Goal: Task Accomplishment & Management: Complete application form

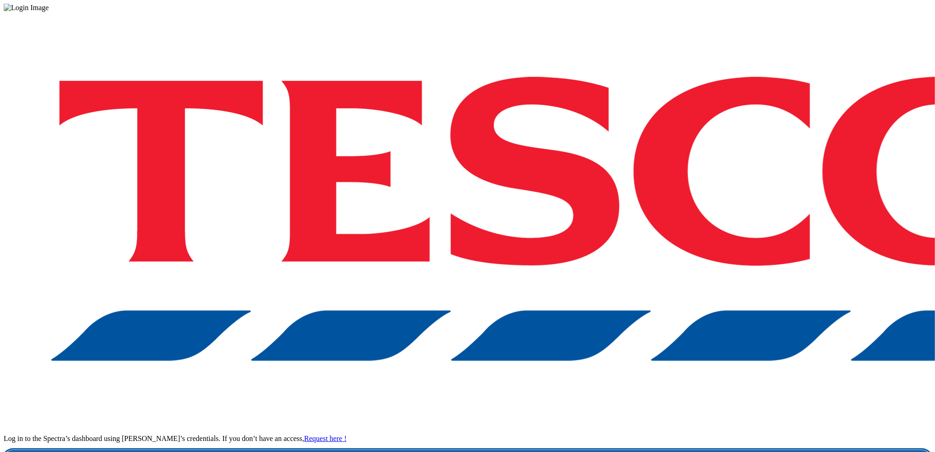
click at [698, 450] on link "Login" at bounding box center [468, 459] width 928 height 18
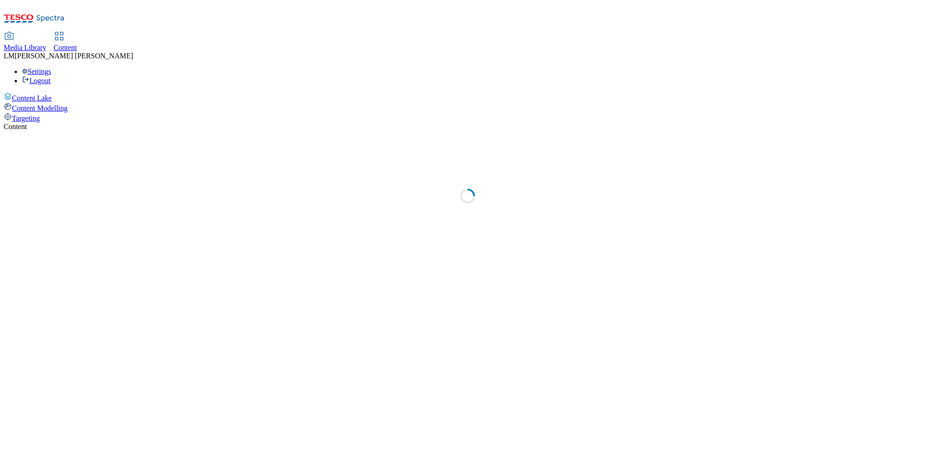
select select "ghs-uk"
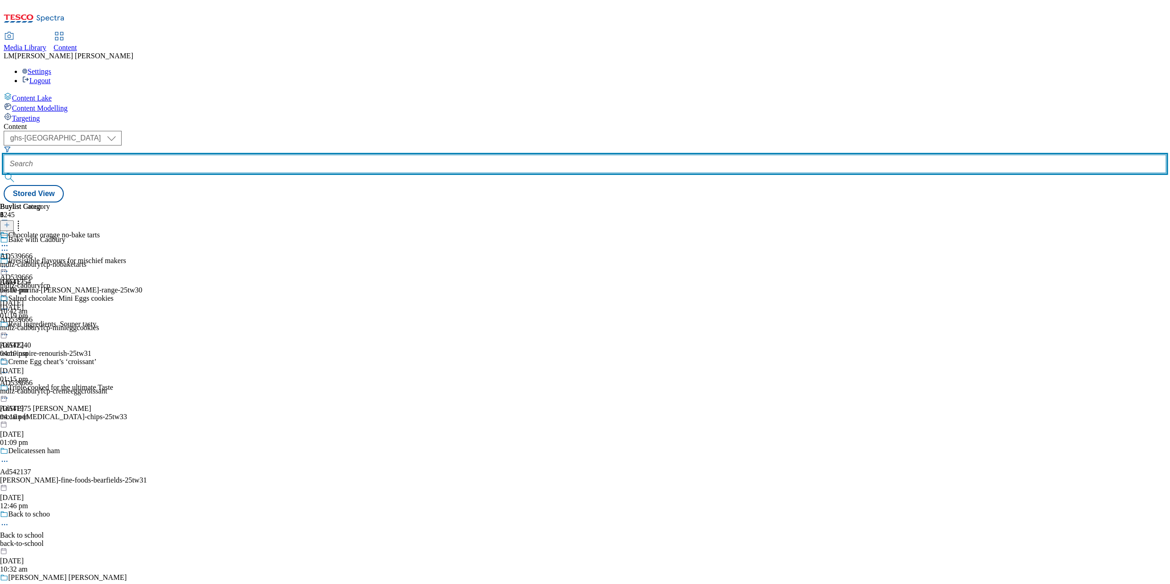
click at [235, 155] on input "text" at bounding box center [585, 164] width 1163 height 18
paste input "AD541840"
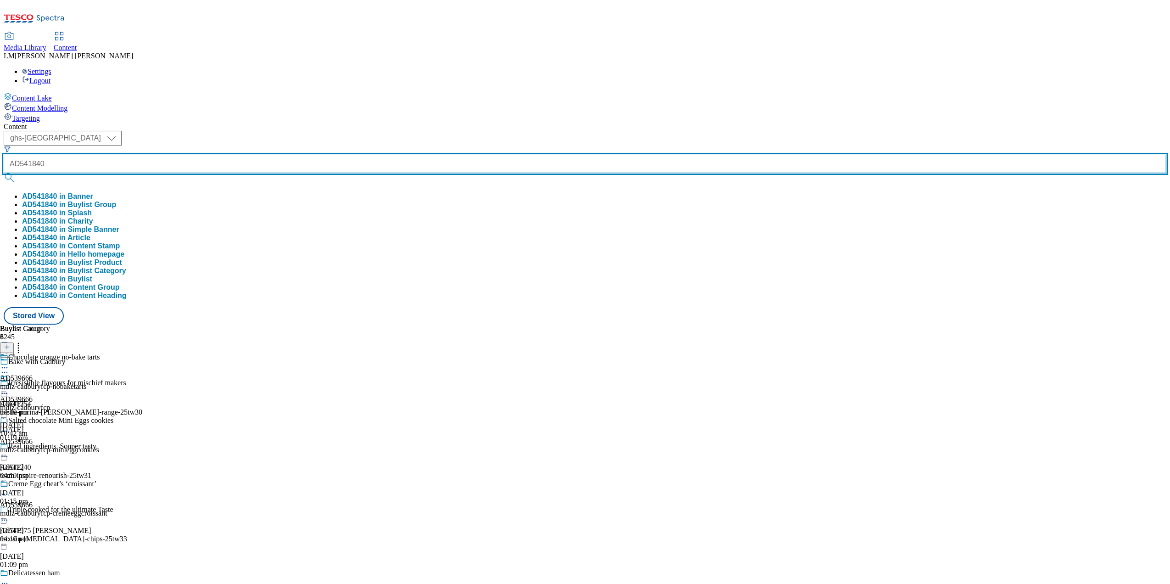
click at [201, 155] on input "AD541840" at bounding box center [585, 164] width 1163 height 18
type input "541840"
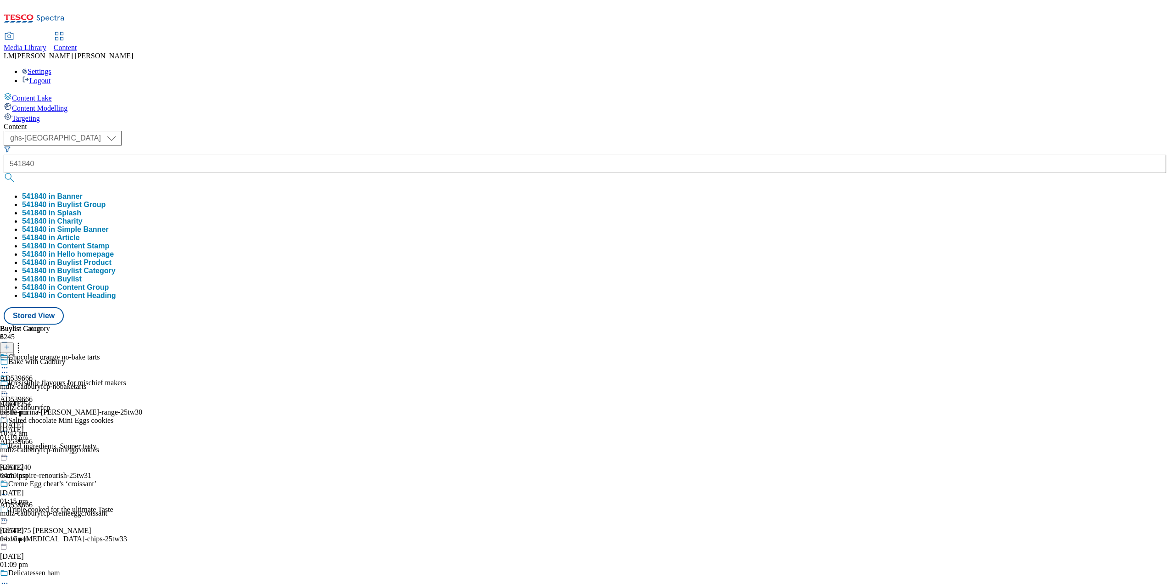
click at [83, 192] on button "541840 in Banner" at bounding box center [52, 196] width 61 height 8
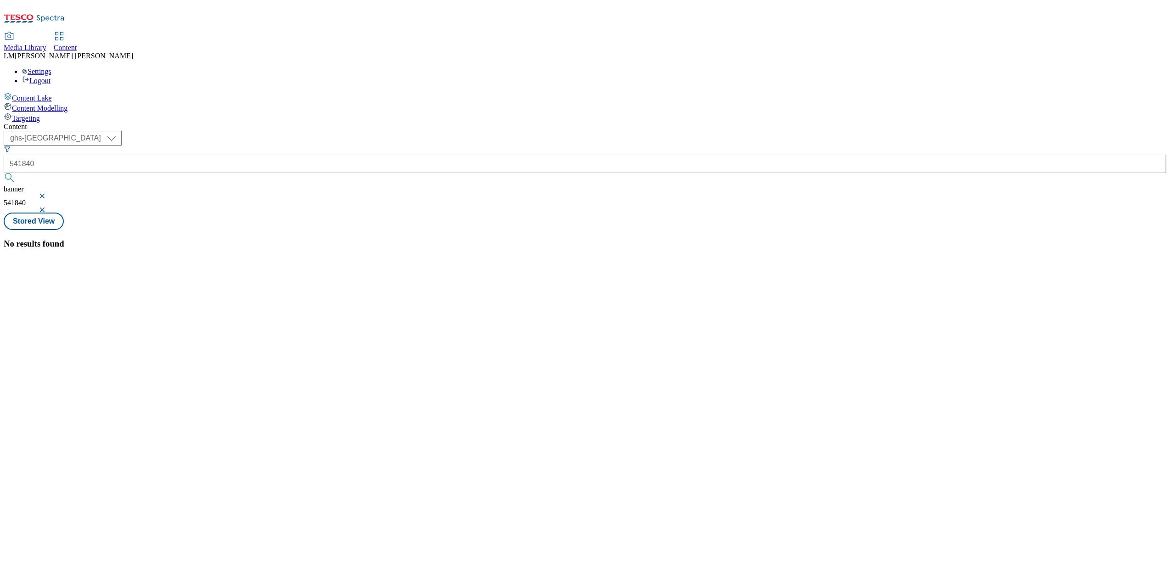
click at [48, 193] on button "button" at bounding box center [43, 196] width 9 height 6
click at [414, 123] on div "Content ( optional ) ghs-roi ghs-uk ghs-uk 541840 541840 Stored View No results…" at bounding box center [585, 179] width 1163 height 112
click at [122, 131] on select "ghs-roi ghs-uk" at bounding box center [63, 138] width 118 height 15
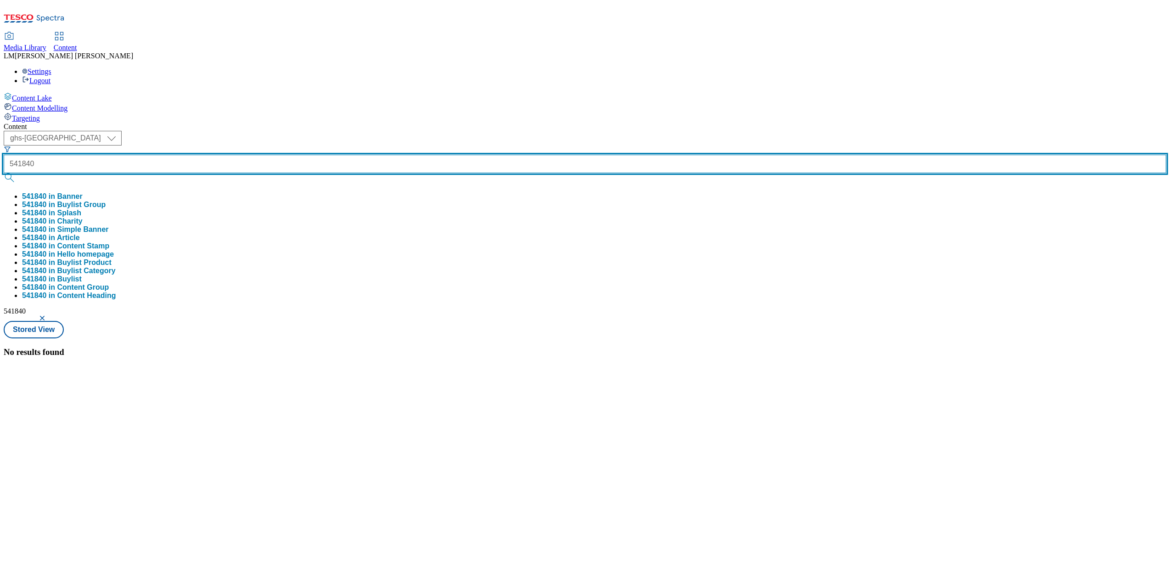
click at [232, 155] on input "541840" at bounding box center [585, 164] width 1163 height 18
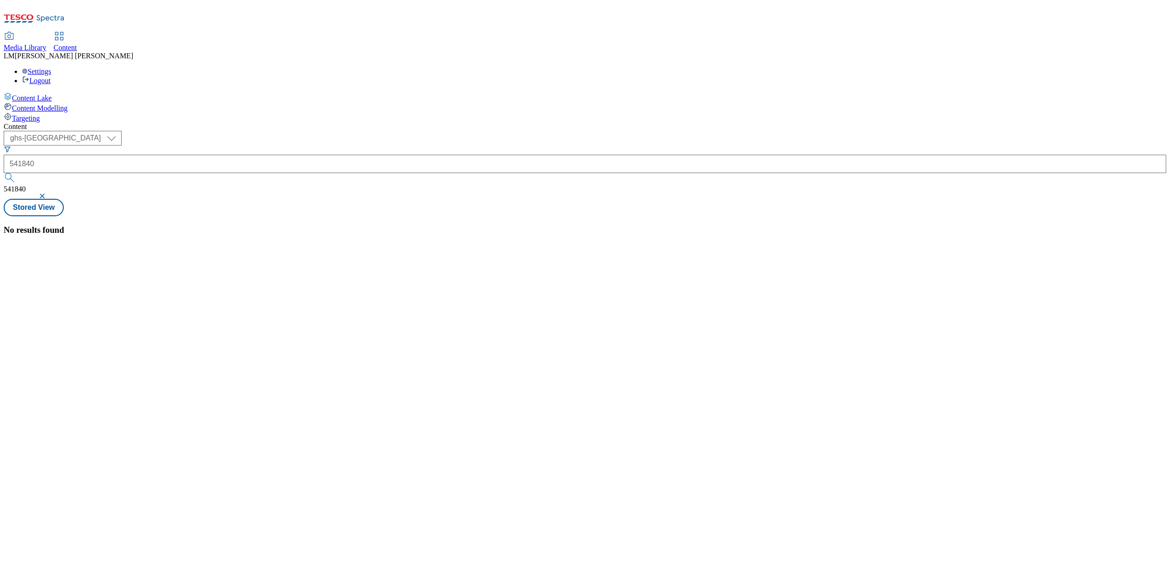
click at [48, 193] on button "button" at bounding box center [43, 196] width 9 height 6
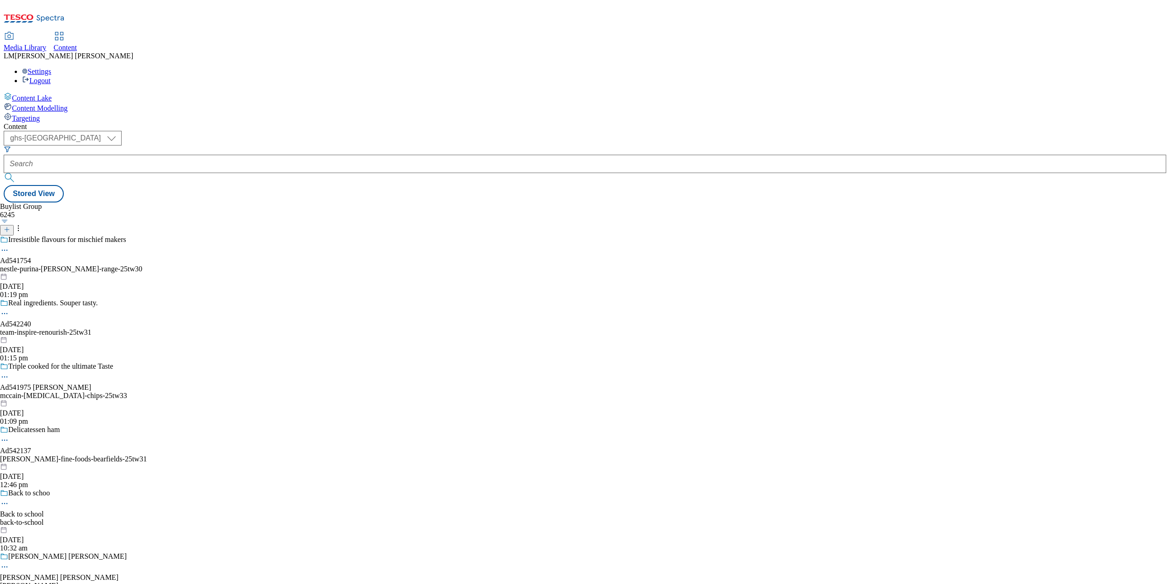
click at [9, 229] on line at bounding box center [7, 229] width 5 height 0
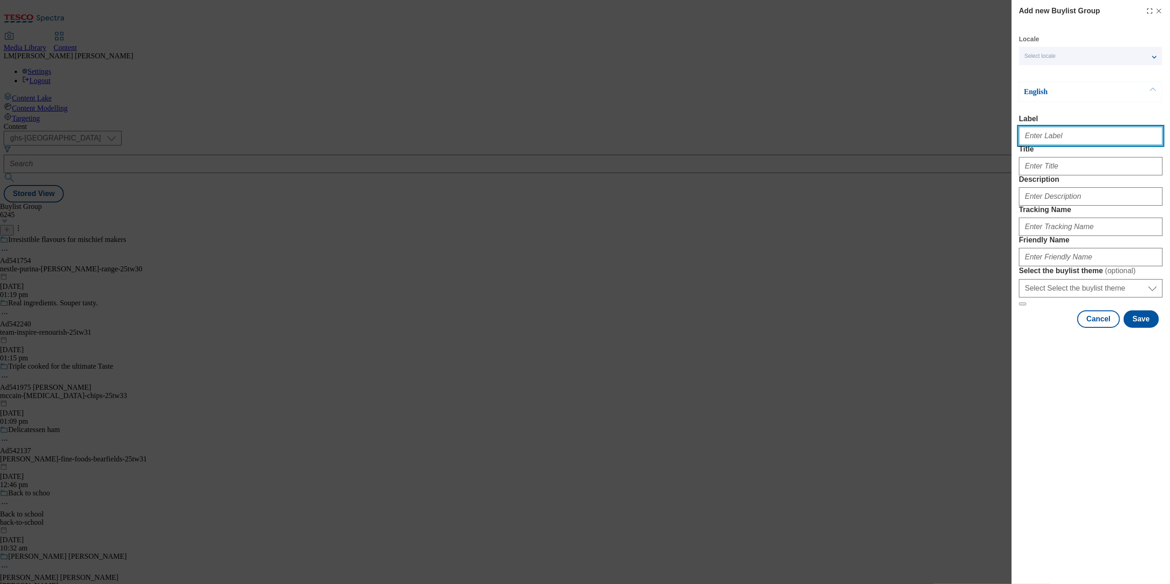
click at [934, 140] on input "Label" at bounding box center [1091, 136] width 144 height 18
paste input "AD541840"
click at [934, 142] on input "ADAD541840" at bounding box center [1091, 136] width 144 height 18
type input "AD541840"
click at [934, 175] on input "Title" at bounding box center [1091, 166] width 144 height 18
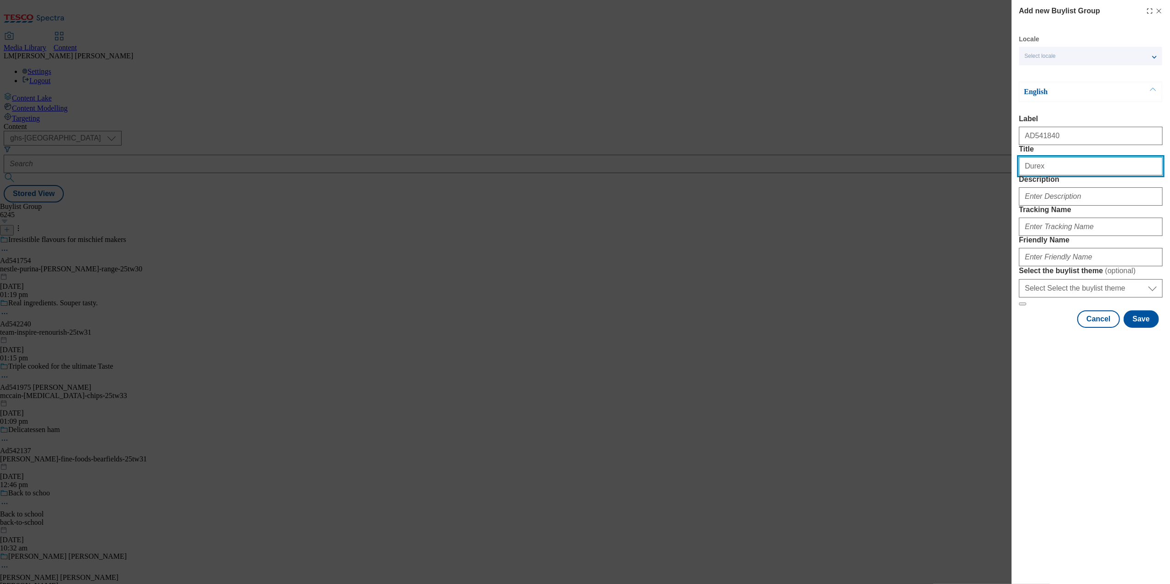
type input "Durex"
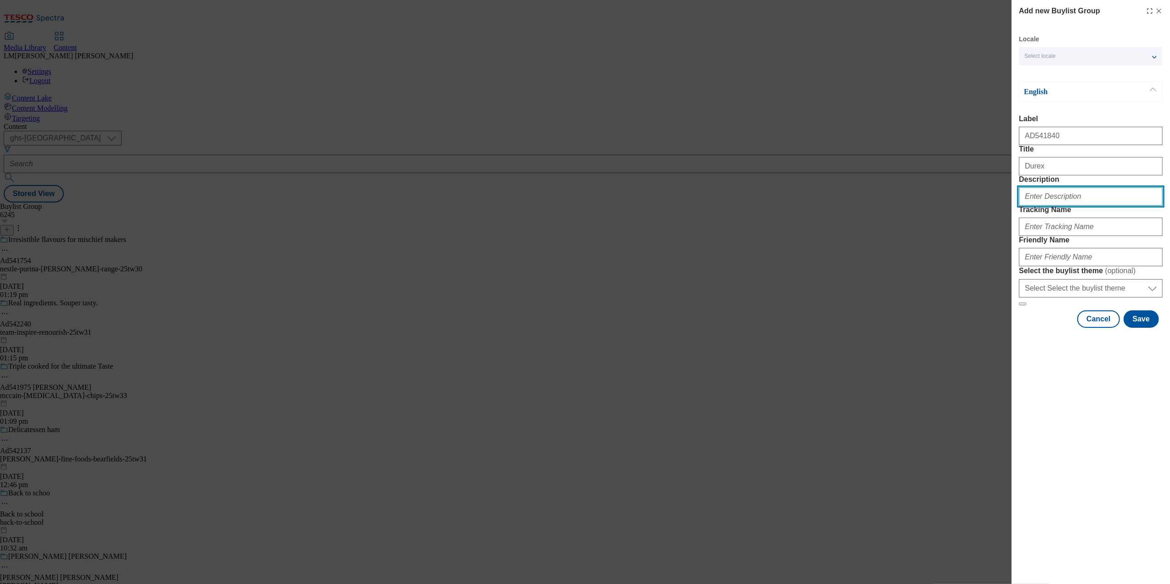
click at [934, 206] on input "Description" at bounding box center [1091, 196] width 144 height 18
click at [934, 206] on div "Modal" at bounding box center [1091, 195] width 144 height 22
click at [934, 206] on input "Description" at bounding box center [1091, 196] width 144 height 18
paste input "REVOLUTIONARY BODYFEEL MATERIAL"
drag, startPoint x: 1023, startPoint y: 229, endPoint x: 1172, endPoint y: 236, distance: 148.4
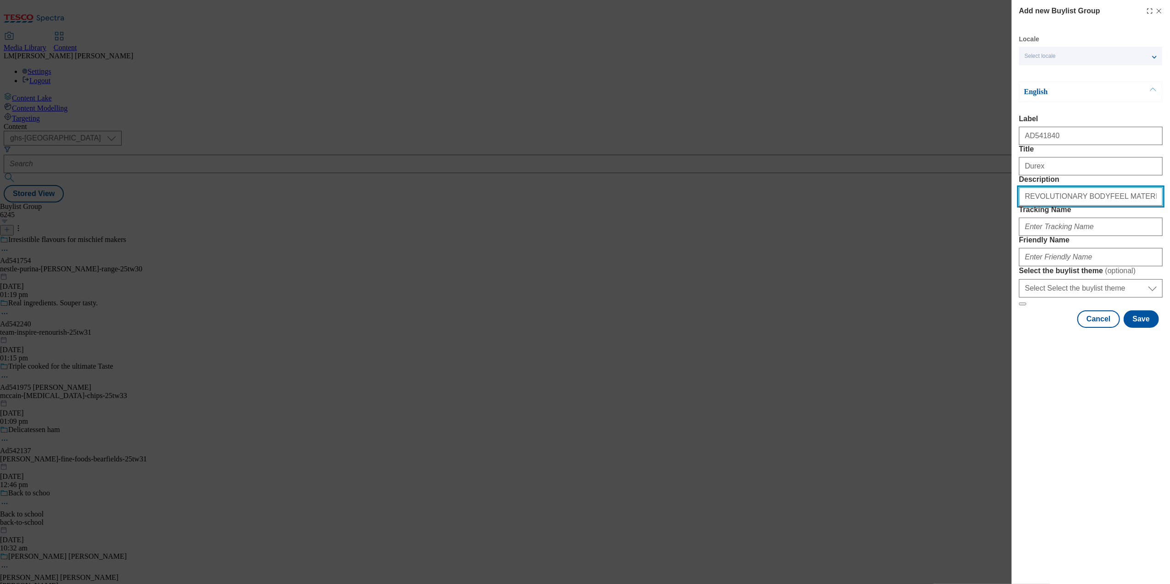
click at [934, 206] on html "Icons icon_account icon_add icon_backward_link icon_basket icon_benefits icon_c…" at bounding box center [585, 103] width 1170 height 206
type input "Durex Revolutionary Body Feel Material"
click at [934, 236] on input "Tracking Name" at bounding box center [1091, 227] width 144 height 18
paste input "REVOLUTIONARY BODYFEEL MATERIAL"
drag, startPoint x: 1036, startPoint y: 276, endPoint x: 1172, endPoint y: 264, distance: 136.4
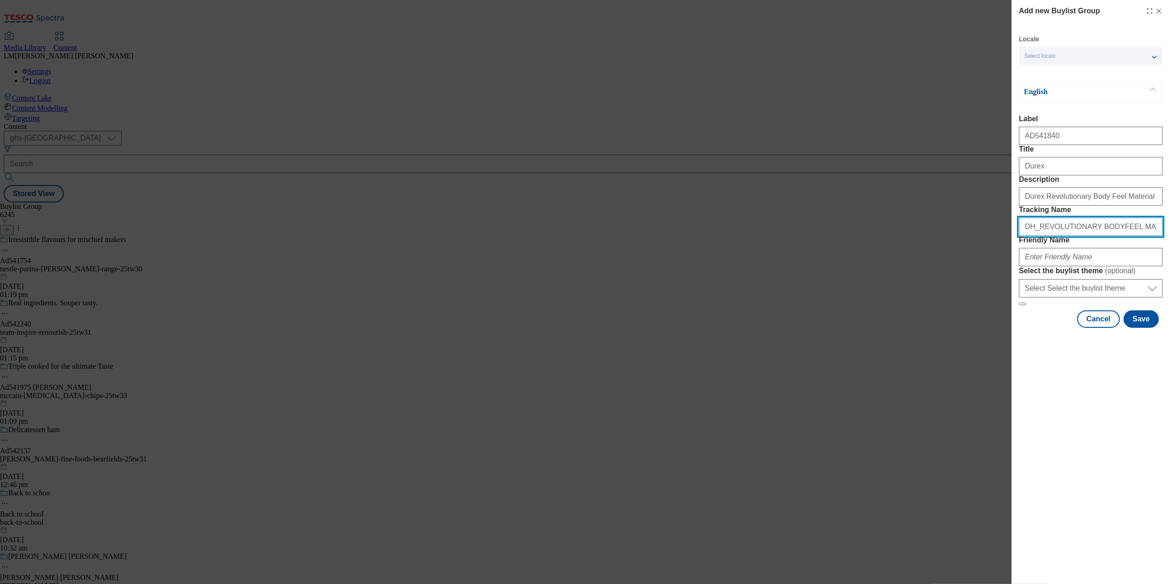
click at [934, 206] on html "Icons icon_account icon_add icon_backward_link icon_basket icon_benefits icon_c…" at bounding box center [585, 103] width 1170 height 206
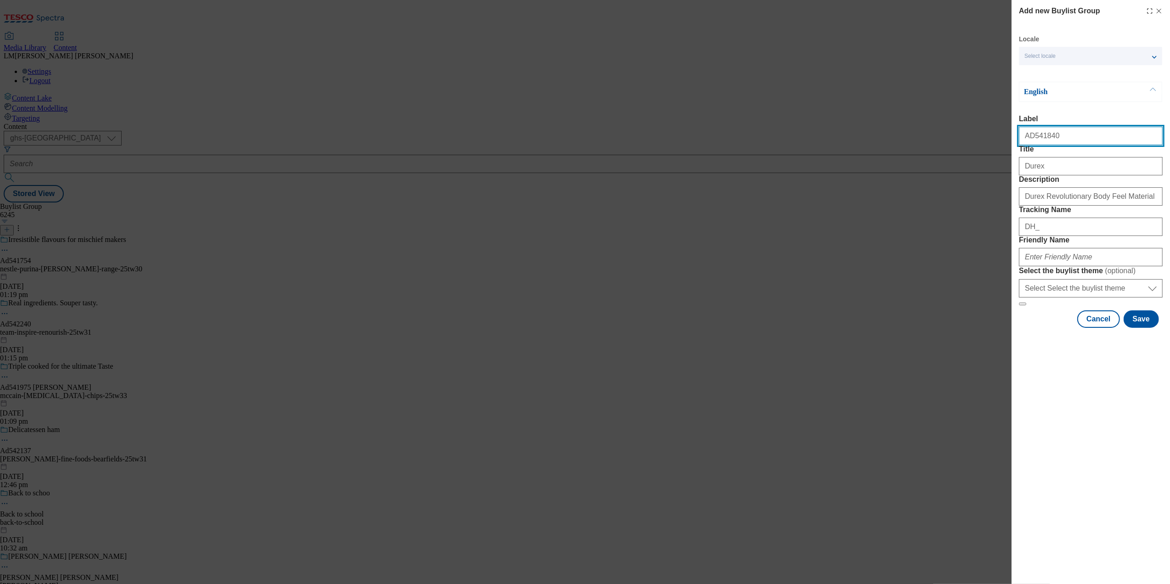
drag, startPoint x: 1062, startPoint y: 132, endPoint x: 994, endPoint y: 138, distance: 68.2
click at [934, 138] on div "Add new Buylist Group Locale Select locale English Welsh English Label AD541840…" at bounding box center [585, 292] width 1170 height 584
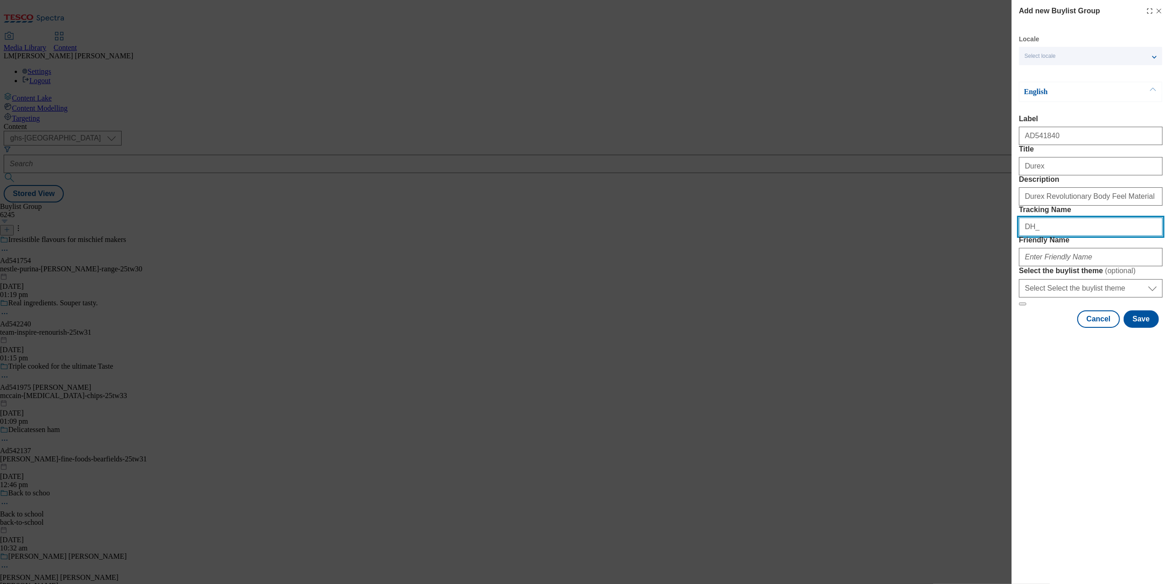
click at [934, 236] on input "DH_" at bounding box center [1091, 227] width 144 height 18
paste input "AD541840"
type input "DH_AD541840"
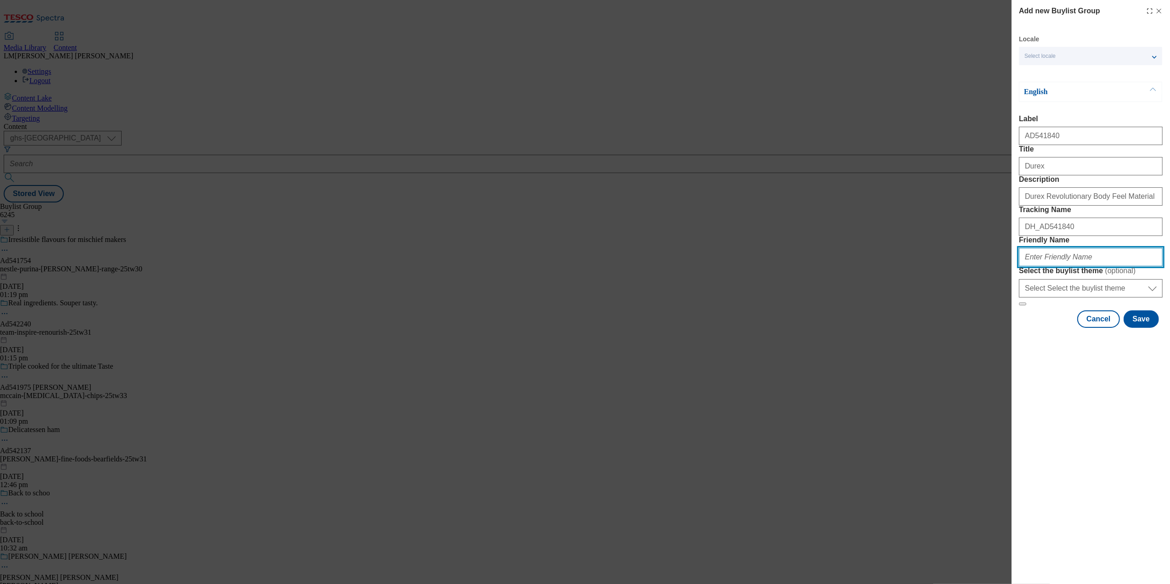
click at [934, 266] on input "Friendly Name" at bounding box center [1091, 257] width 144 height 18
paste input "AD541840"
click at [934, 297] on select "Select Select the buylist theme default fandf" at bounding box center [1091, 288] width 144 height 18
click at [934, 328] on button "Save" at bounding box center [1141, 318] width 35 height 17
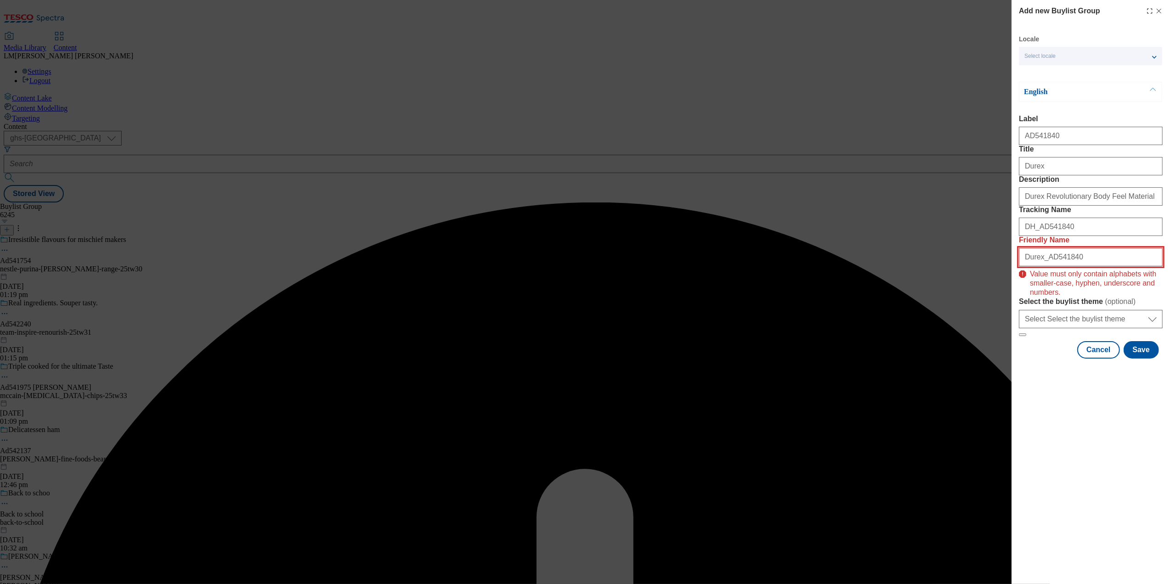
click at [934, 266] on input "Durex_AD541840" at bounding box center [1091, 257] width 144 height 18
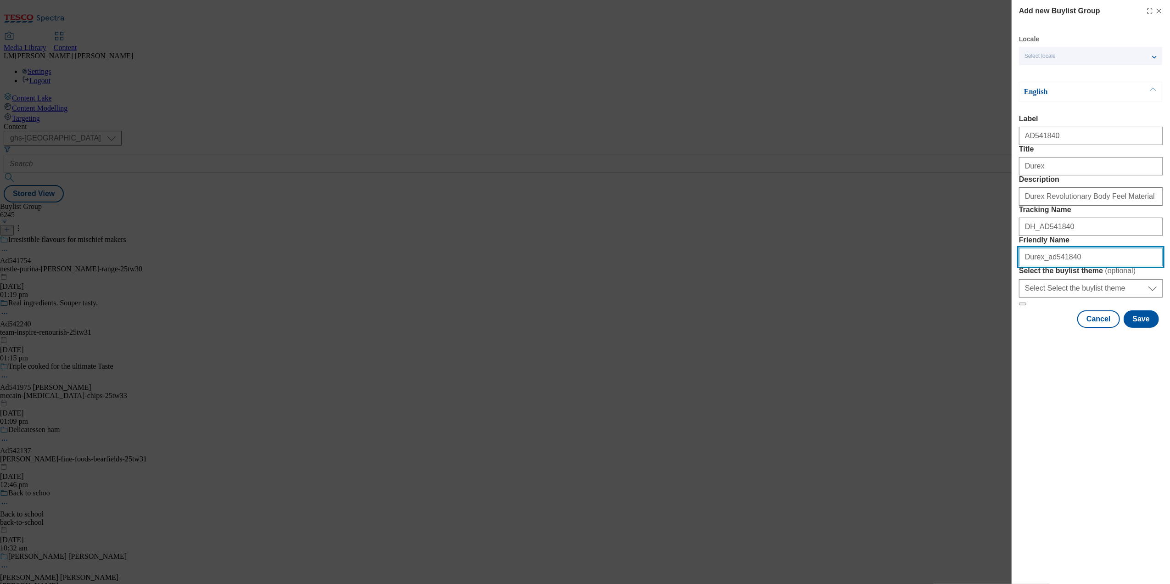
click at [934, 266] on input "Durex_ad541840" at bounding box center [1091, 257] width 144 height 18
type input "durex_ad541840"
click at [934, 328] on button "Save" at bounding box center [1141, 318] width 35 height 17
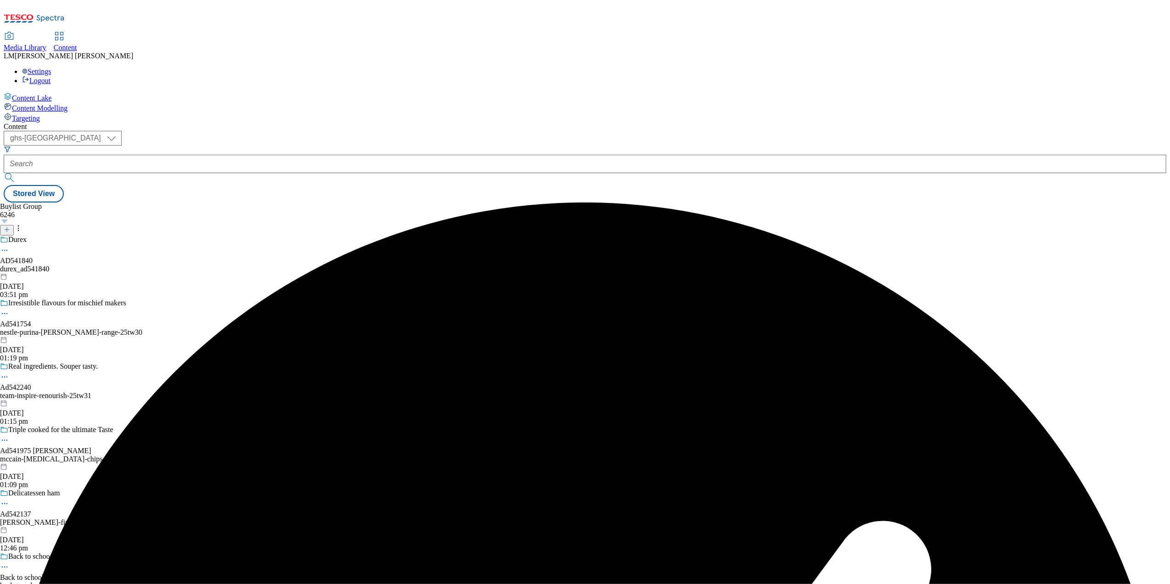
click at [147, 265] on div "durex_ad541840" at bounding box center [73, 269] width 147 height 8
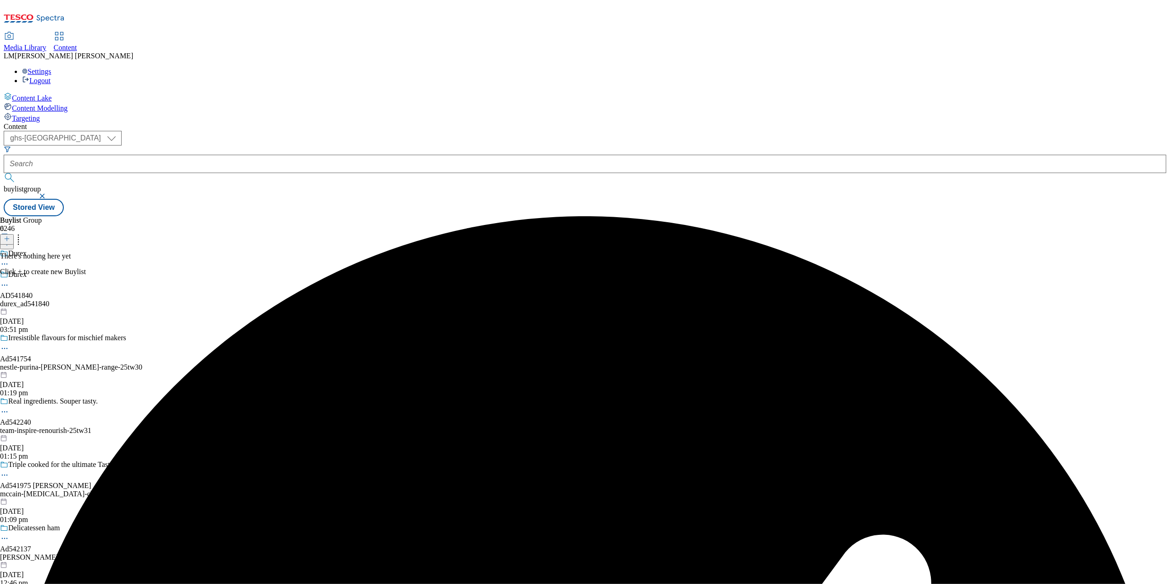
click at [9, 239] on line at bounding box center [7, 239] width 5 height 0
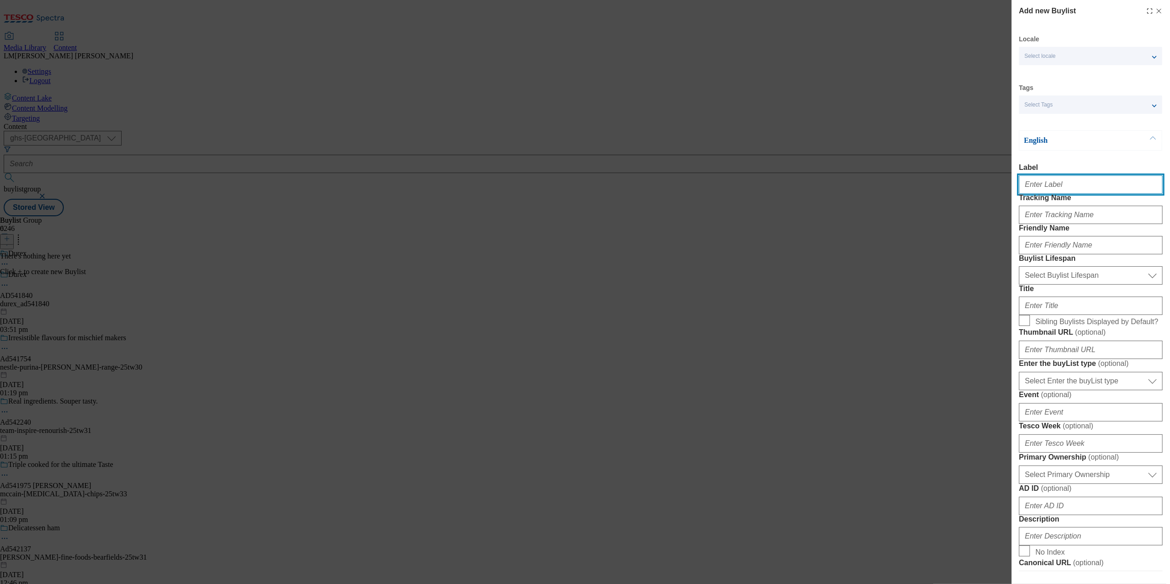
click at [934, 191] on input "Label" at bounding box center [1091, 184] width 144 height 18
type input "A"
paste input "AD541840"
type input "AD541840"
click at [934, 224] on input "Tracking Name" at bounding box center [1091, 215] width 144 height 18
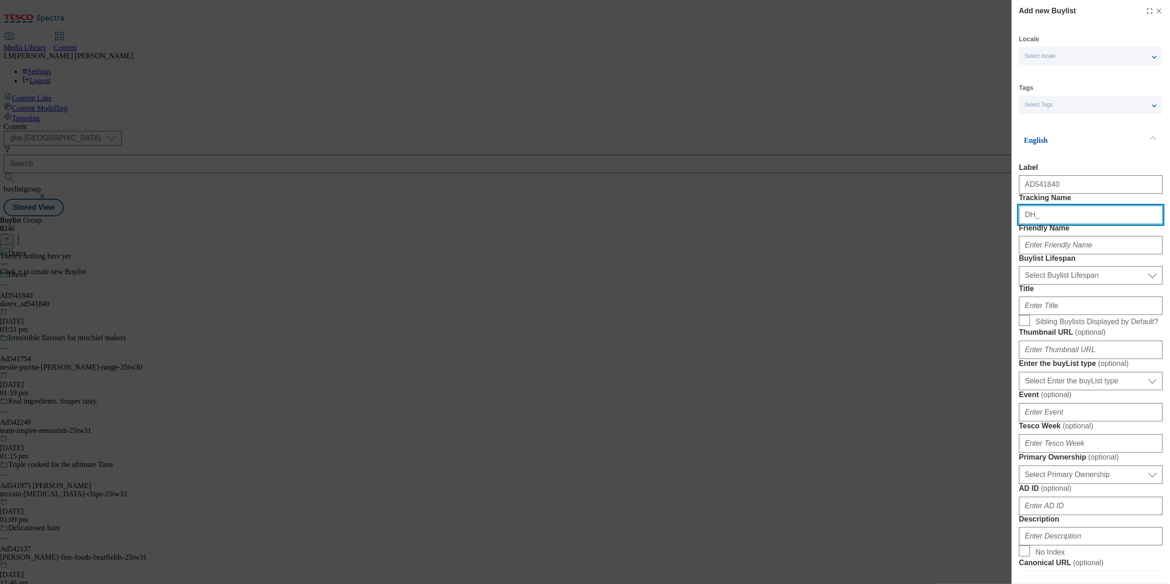
paste input "AD541840"
type input "DH_AD541840"
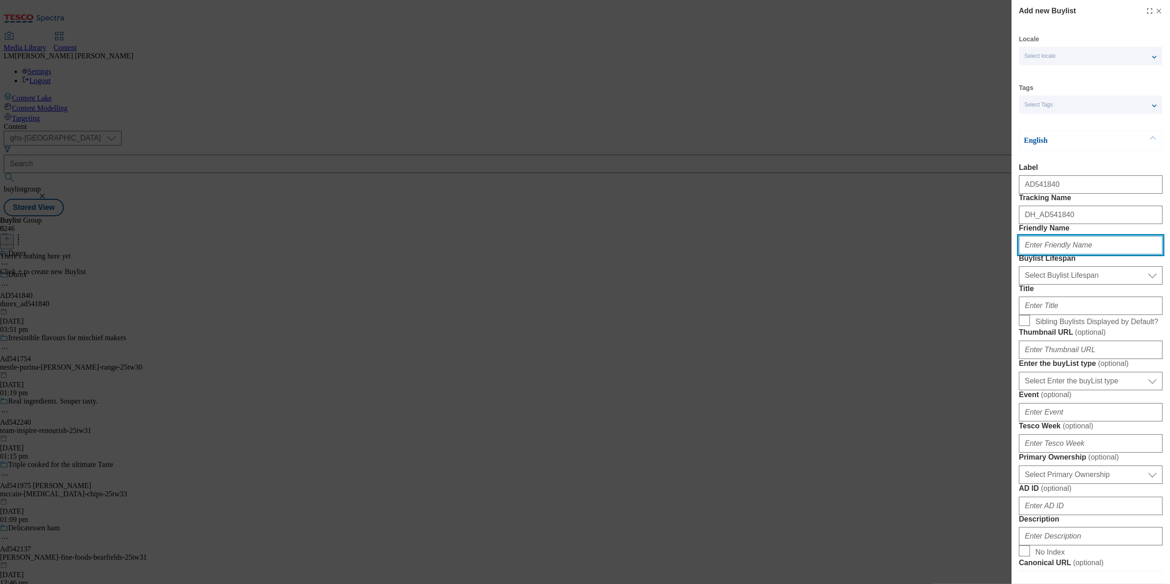
click at [934, 254] on input "Friendly Name" at bounding box center [1091, 245] width 144 height 18
type input "d"
click at [934, 254] on input "Friendly Name" at bounding box center [1091, 245] width 144 height 18
paste input "AD541840"
click at [934, 254] on input "durex-AD541840" at bounding box center [1091, 245] width 144 height 18
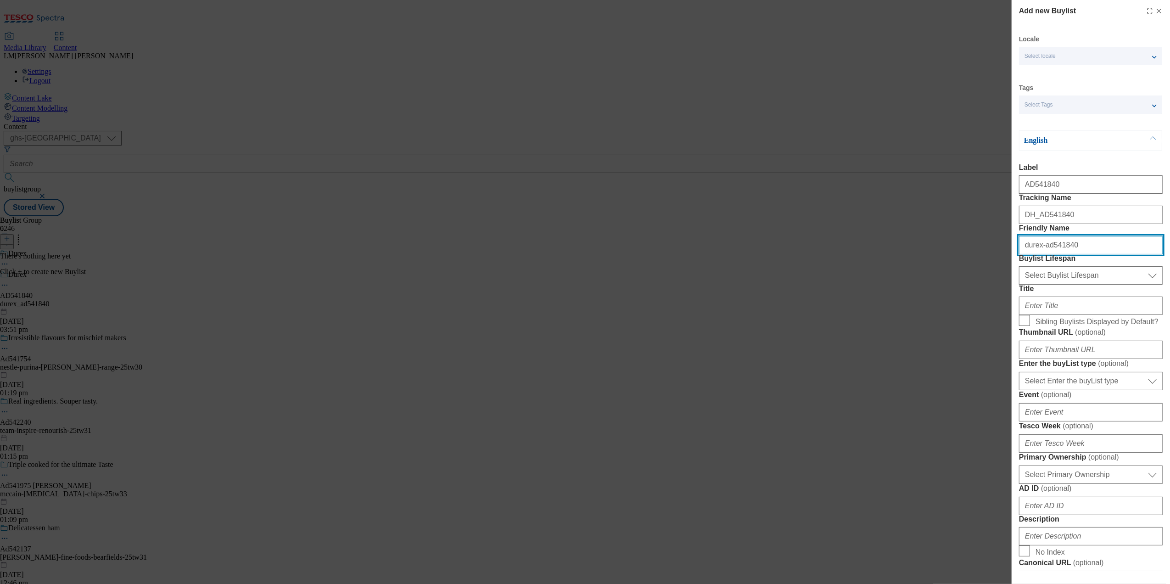
type input "durex-ad541840"
click at [934, 285] on select "Select Buylist Lifespan evergreen seasonal tactical" at bounding box center [1091, 275] width 144 height 18
select select "seasonal"
click at [934, 285] on select "Select Buylist Lifespan evergreen seasonal tactical" at bounding box center [1091, 275] width 144 height 18
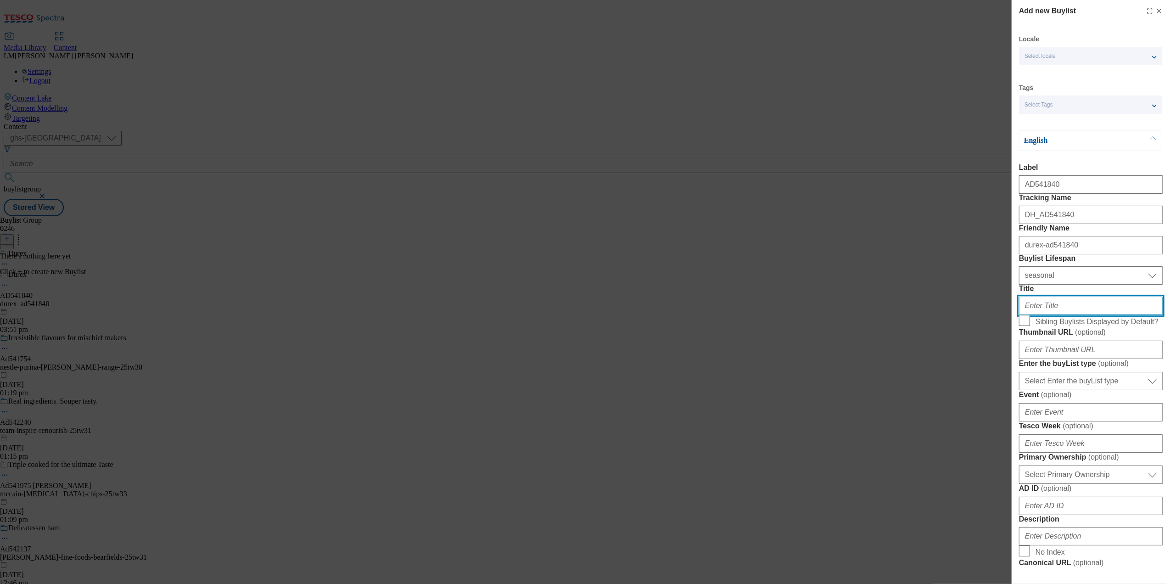
click at [934, 315] on input "Title" at bounding box center [1091, 305] width 144 height 18
paste input "AD541840"
type input "A"
type input "D"
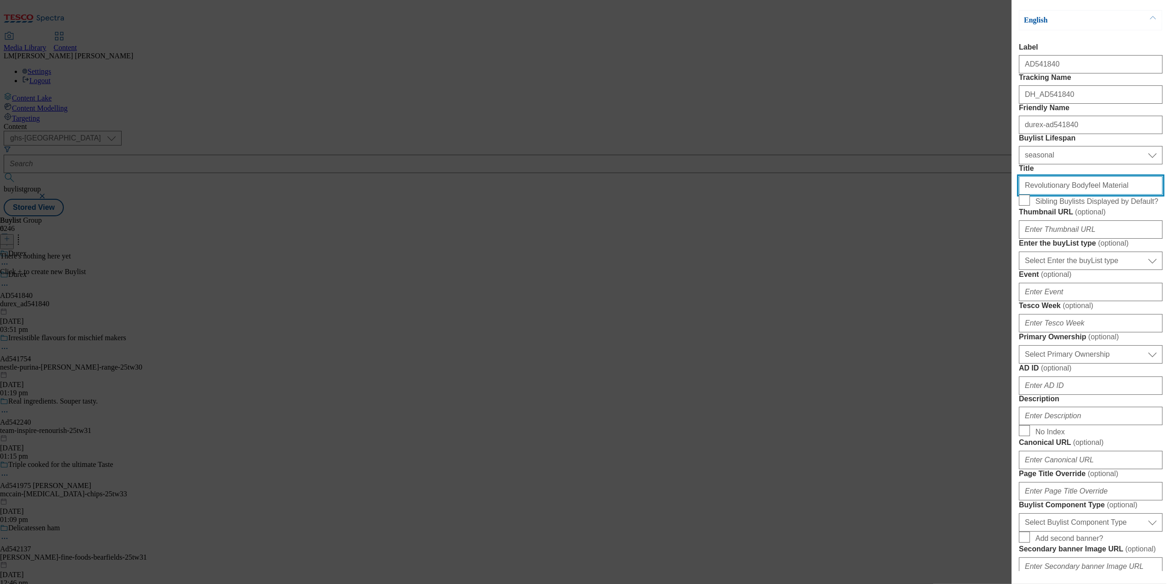
type input "Revolutionary Bodyfeel Material"
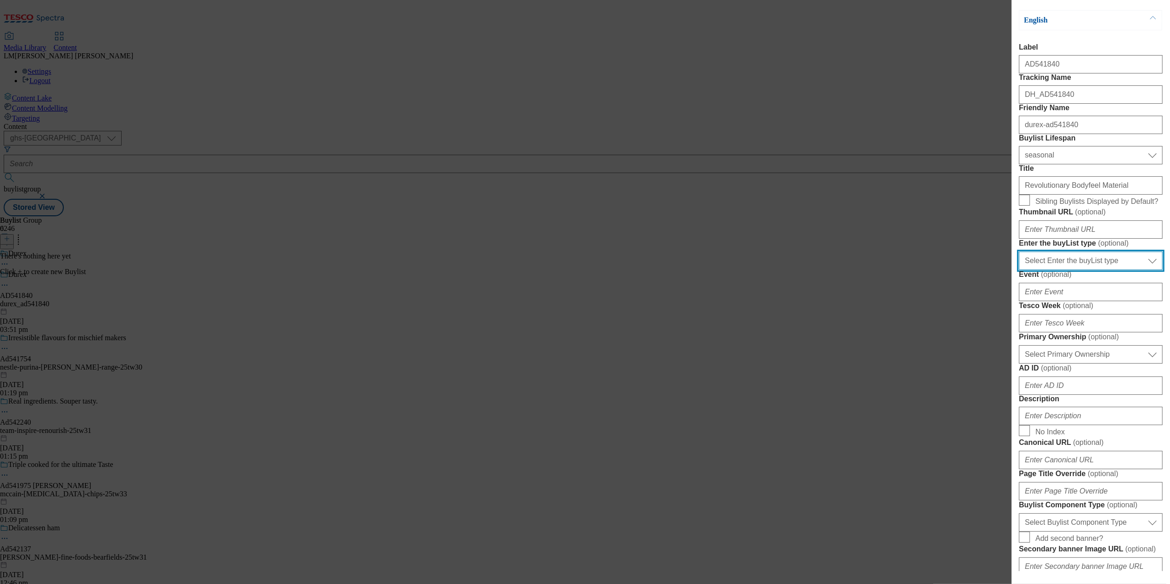
click at [934, 270] on select "Select Enter the buyList type event supplier funded long term >4 weeks supplier…" at bounding box center [1091, 261] width 144 height 18
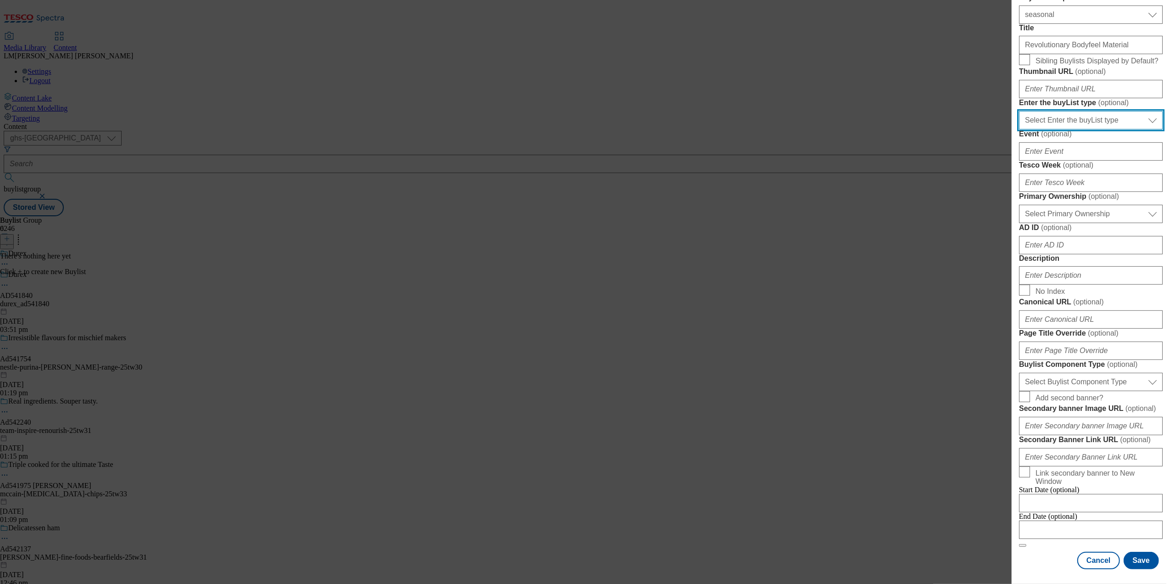
scroll to position [388, 0]
click at [934, 223] on div "Select Primary Ownership tesco dunnhumby Select Primary Ownership" at bounding box center [1091, 212] width 144 height 22
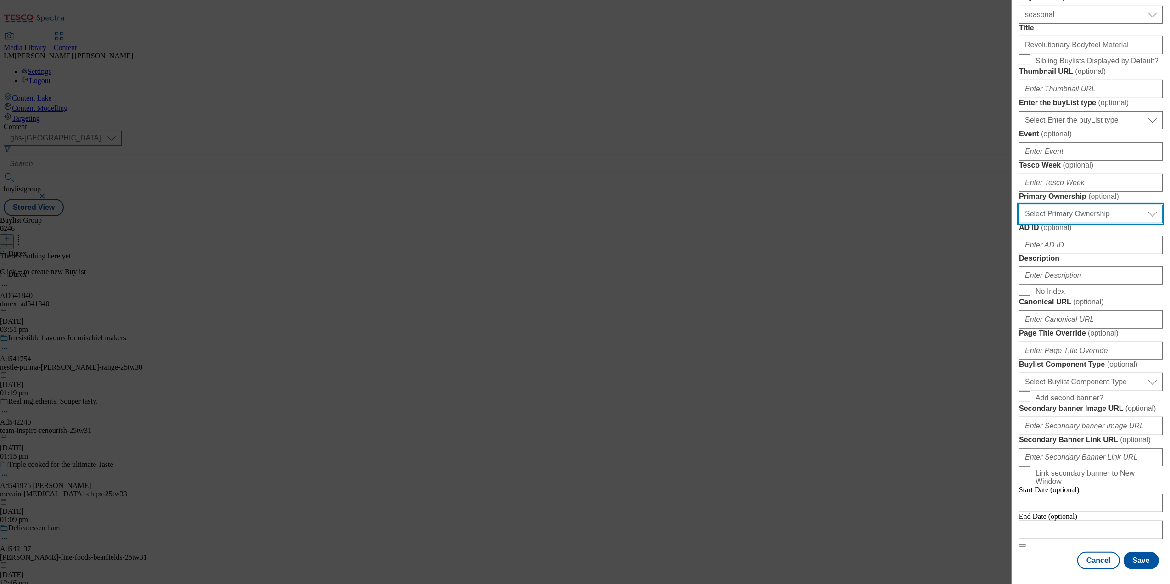
click at [934, 223] on select "Select Primary Ownership tesco dunnhumby" at bounding box center [1091, 214] width 144 height 18
select select "dunnhumby"
click at [934, 223] on select "Select Primary Ownership tesco dunnhumby" at bounding box center [1091, 214] width 144 height 18
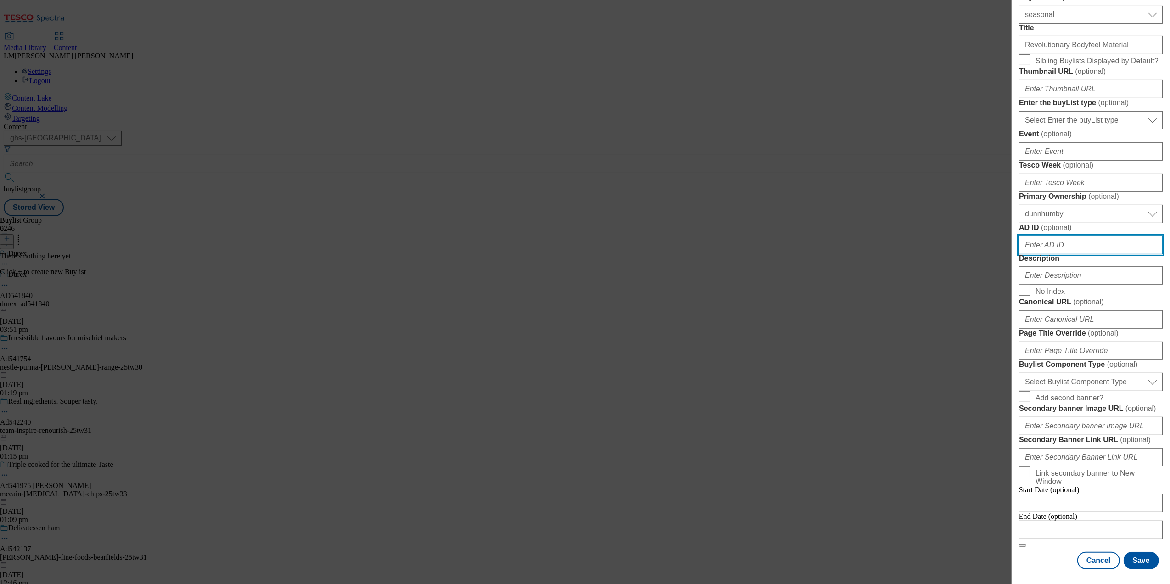
click at [934, 254] on input "AD ID ( optional )" at bounding box center [1091, 245] width 144 height 18
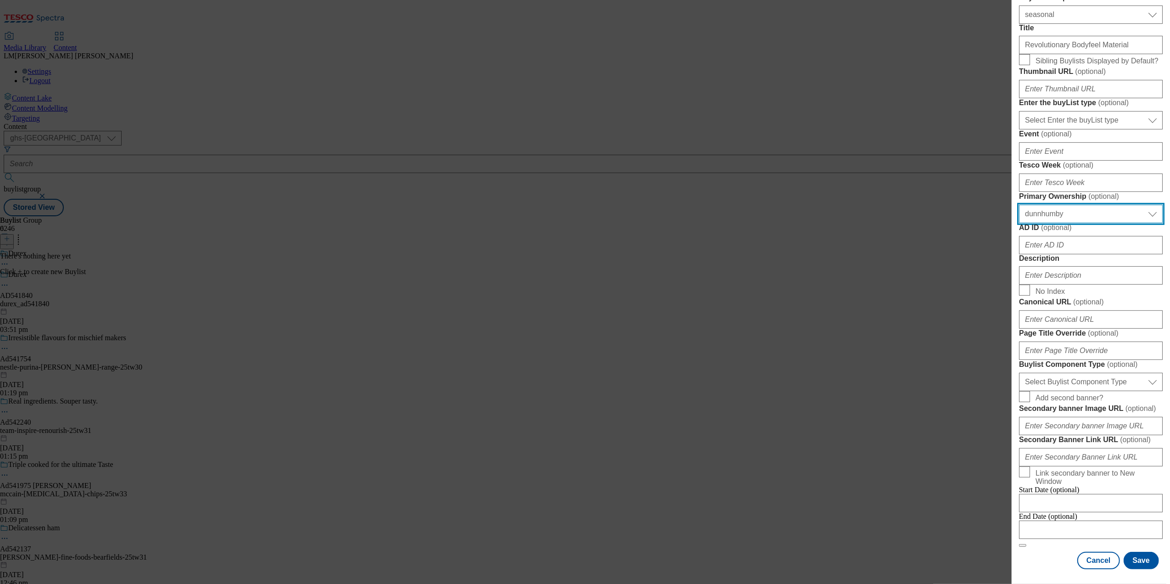
click at [934, 223] on select "Select Primary Ownership tesco dunnhumby" at bounding box center [1091, 214] width 144 height 18
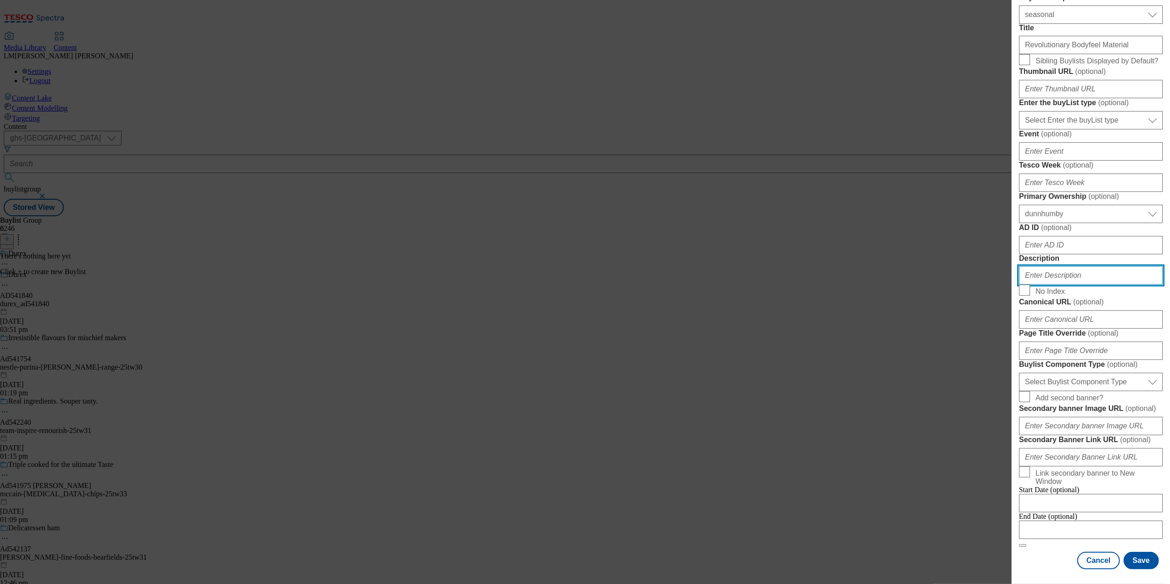
click at [934, 285] on input "Description" at bounding box center [1091, 275] width 144 height 18
type input "Durex Revolutionary Body Feel Material"
click at [934, 451] on button "Save" at bounding box center [1141, 560] width 35 height 17
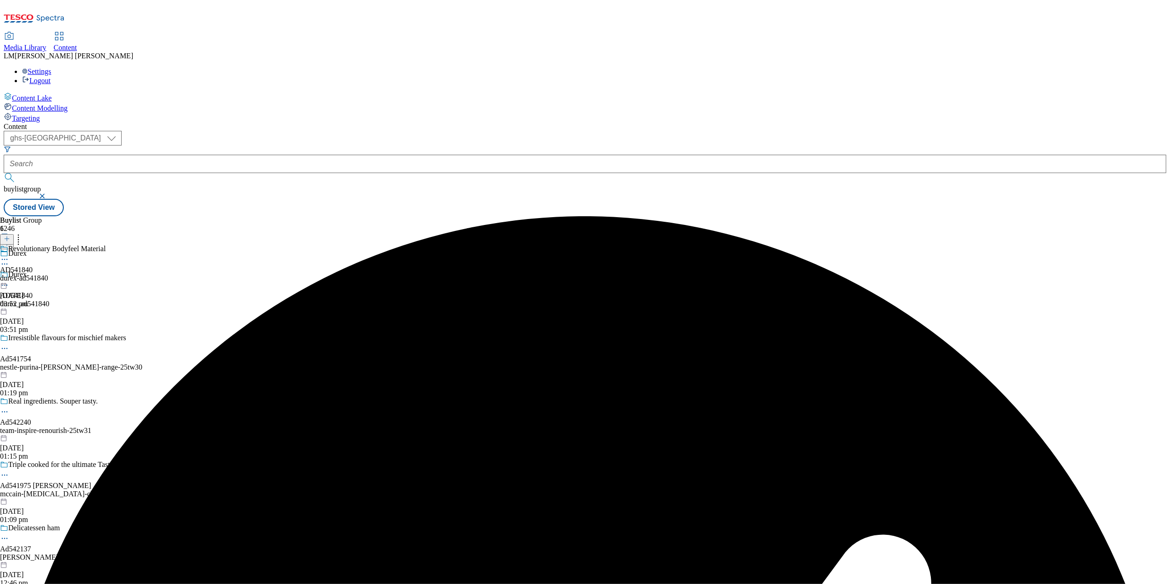
click at [106, 245] on div "Revolutionary Bodyfeel Material AD541840 durex-ad541840 15 Sept 2025 03:52 pm" at bounding box center [53, 276] width 106 height 63
click at [10, 235] on icon at bounding box center [7, 238] width 6 height 6
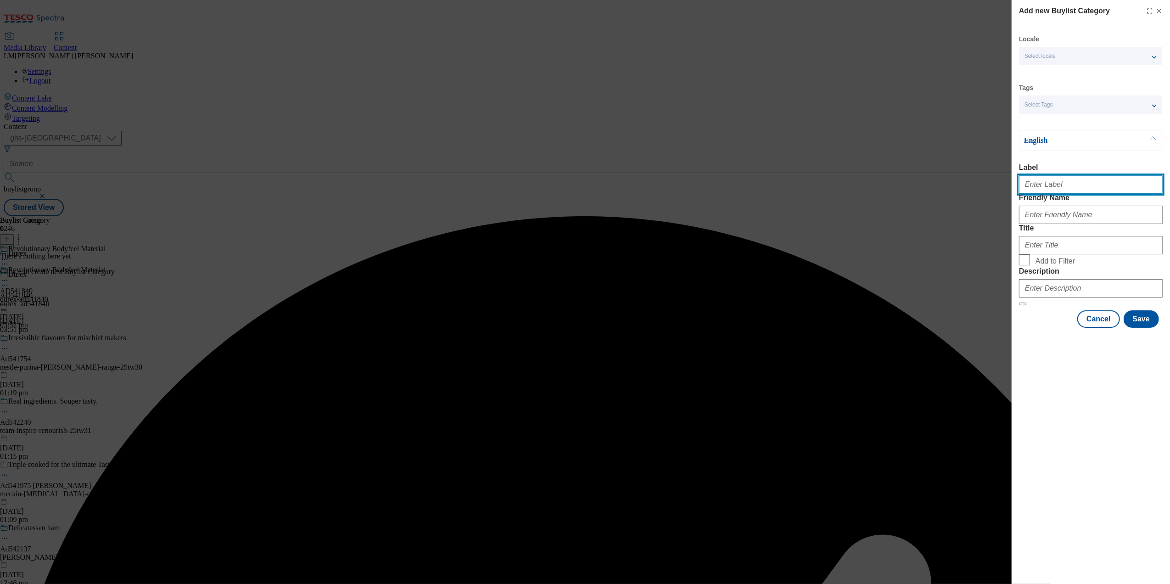
click at [934, 182] on input "Label" at bounding box center [1091, 184] width 144 height 18
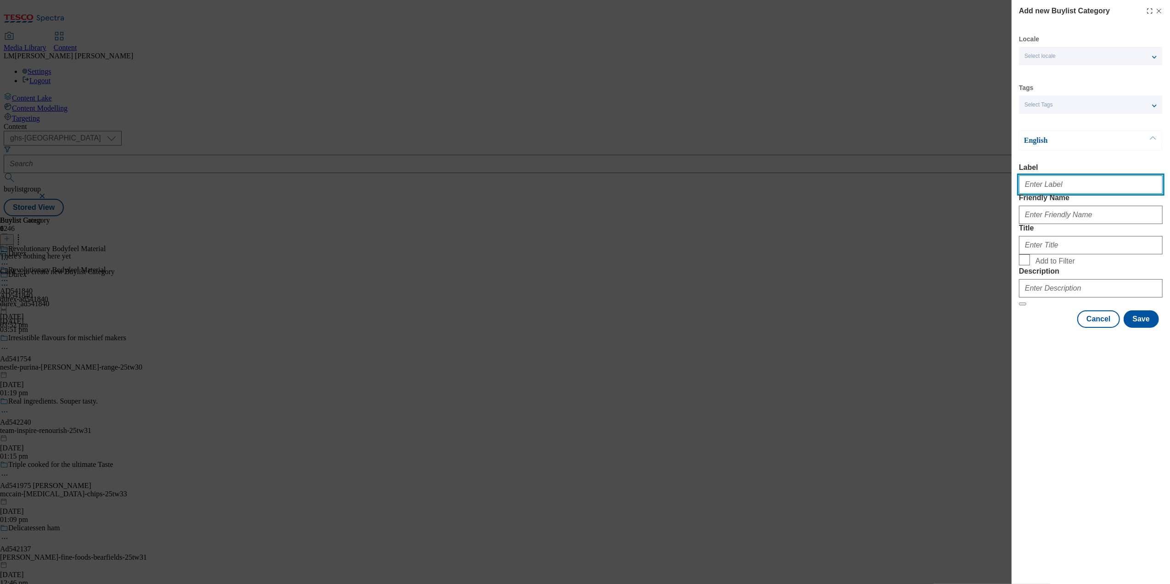
paste input "AD541840"
type input "AD541840"
click at [934, 224] on input "Friendly Name" at bounding box center [1091, 215] width 144 height 18
paste input "AD541840"
type input "DH_AD541840"
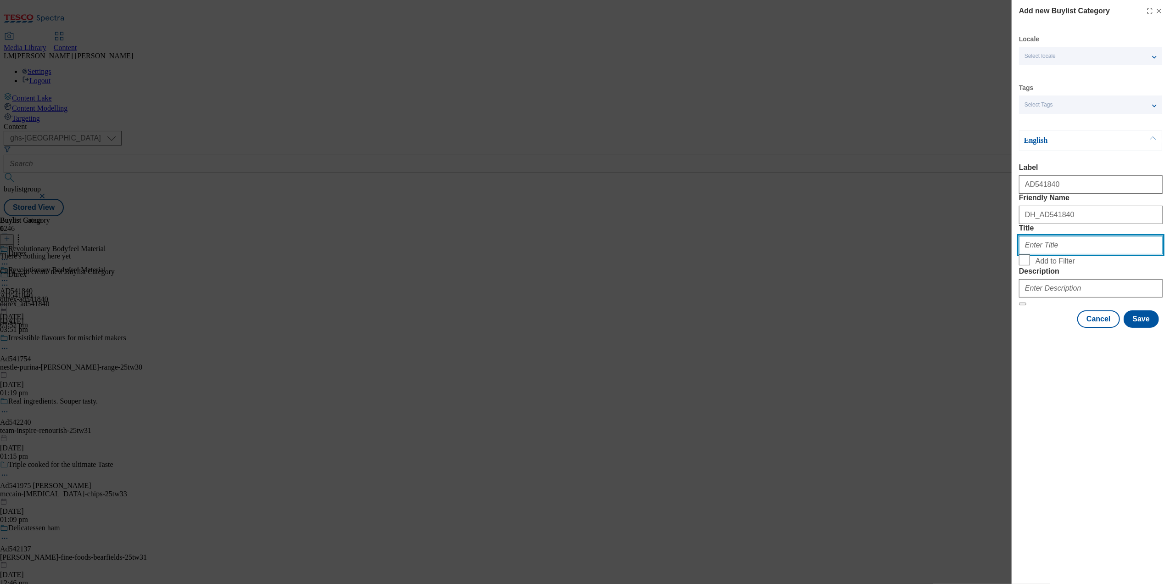
click at [934, 254] on input "Title" at bounding box center [1091, 245] width 144 height 18
type input "D"
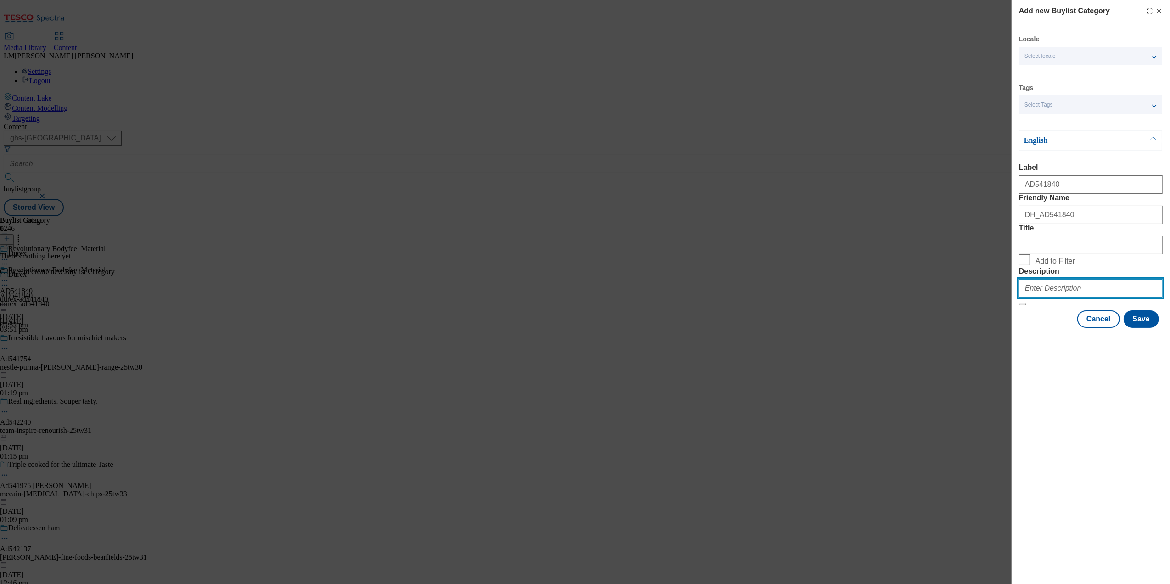
click at [934, 297] on input "Description" at bounding box center [1091, 288] width 144 height 18
click at [934, 306] on form "Label AD541840 Friendly Name DH_AD541840 Title Add to Filter Description" at bounding box center [1091, 234] width 144 height 142
click at [934, 328] on button "Save" at bounding box center [1141, 318] width 35 height 17
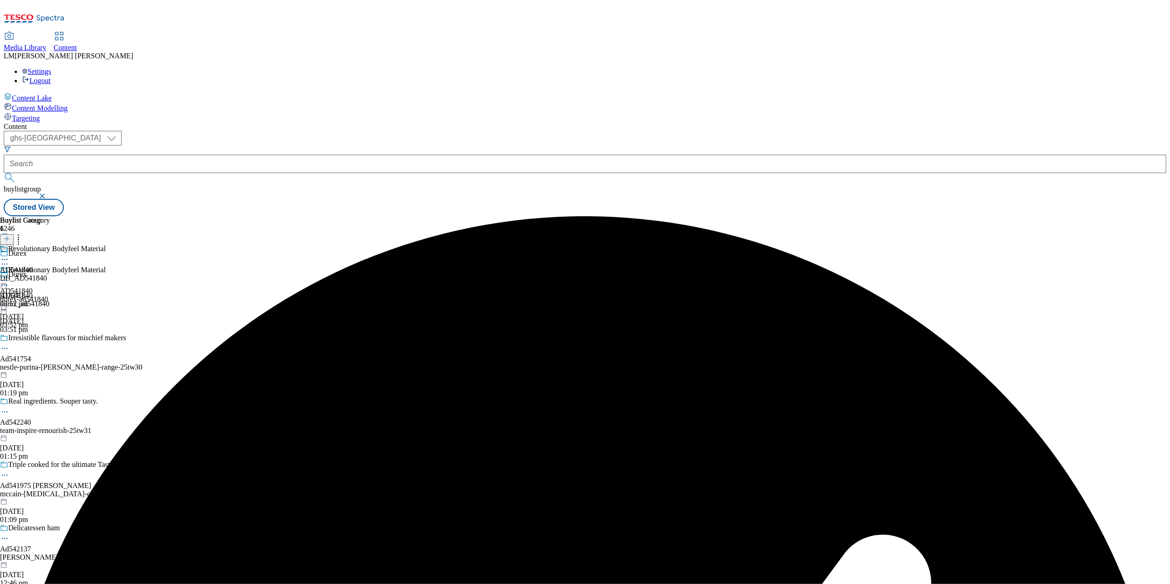
click at [50, 274] on div "DH_AD541840" at bounding box center [25, 278] width 50 height 8
click at [7, 236] on line at bounding box center [7, 238] width 0 height 5
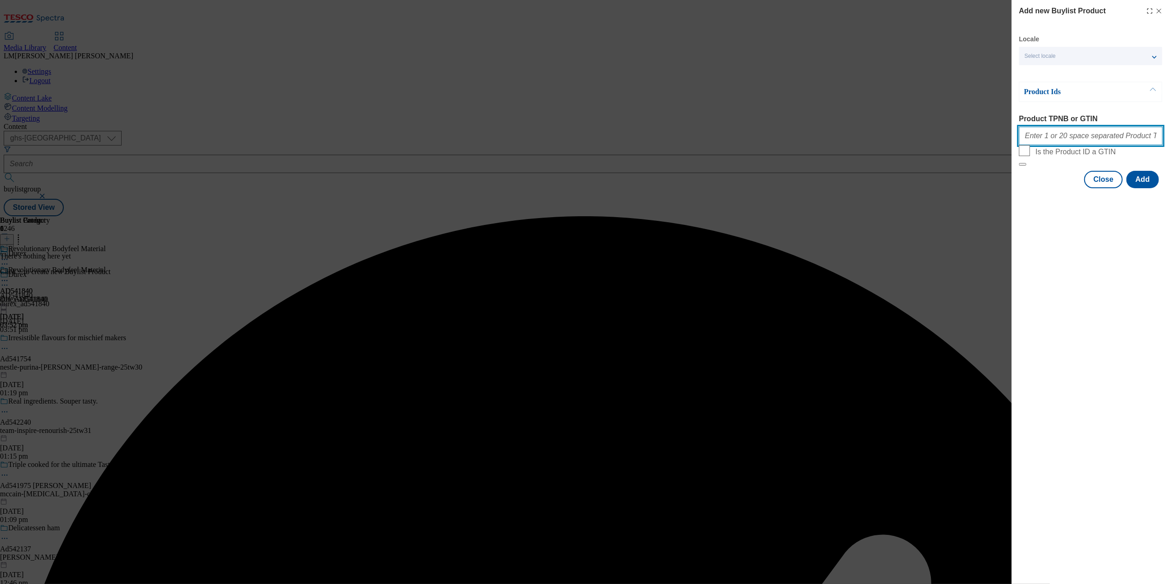
click at [934, 139] on input "Product TPNB or GTIN" at bounding box center [1091, 136] width 144 height 18
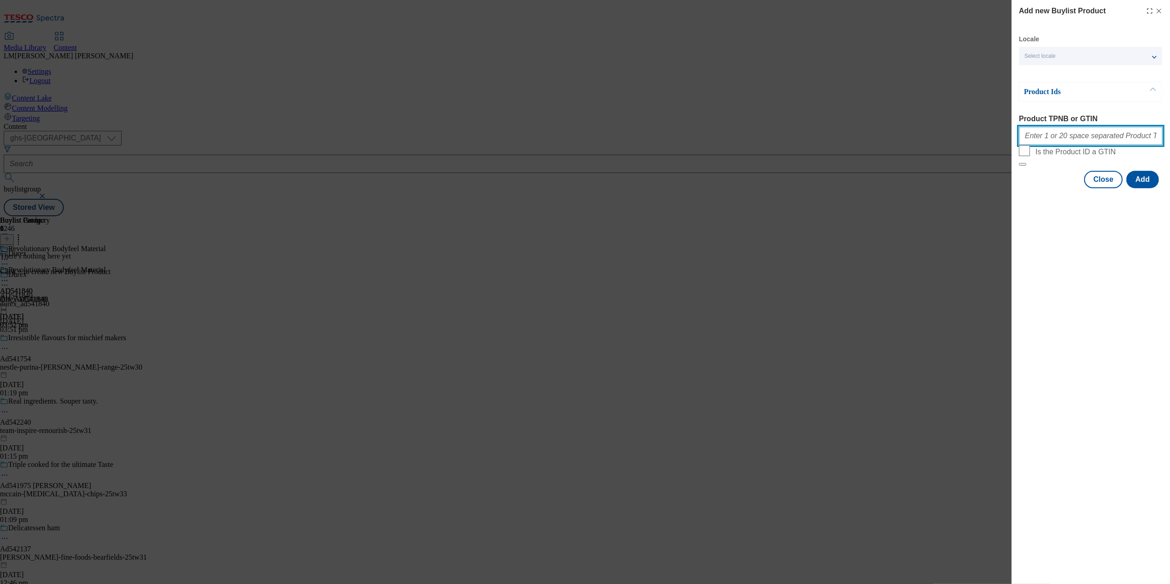
paste input "97065512"
type input "97065512"
click at [934, 188] on button "Add" at bounding box center [1142, 179] width 33 height 17
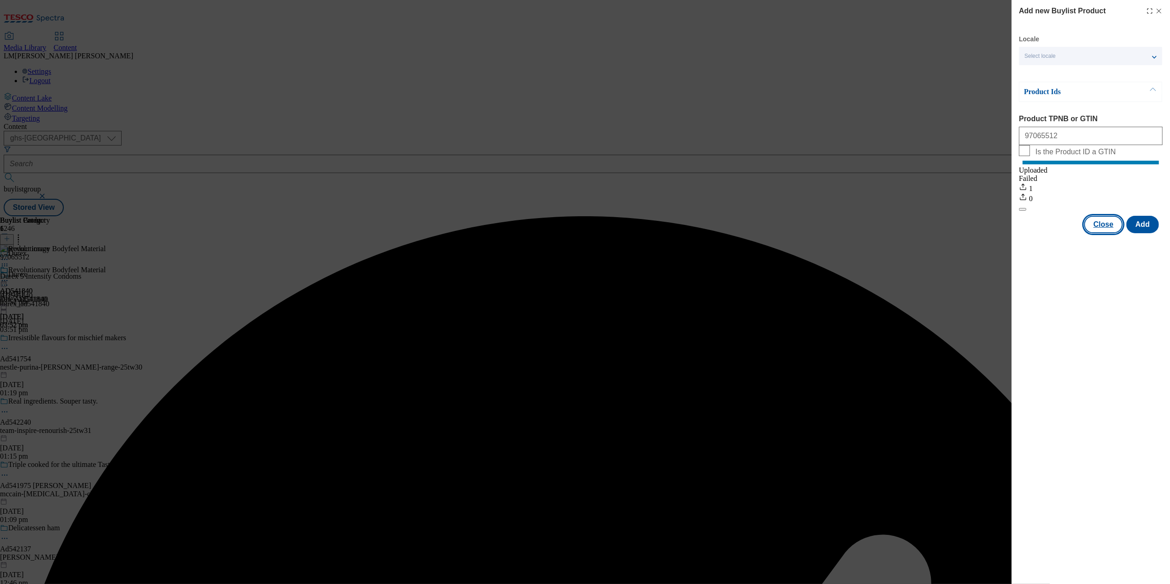
click at [934, 232] on button "Close" at bounding box center [1103, 224] width 39 height 17
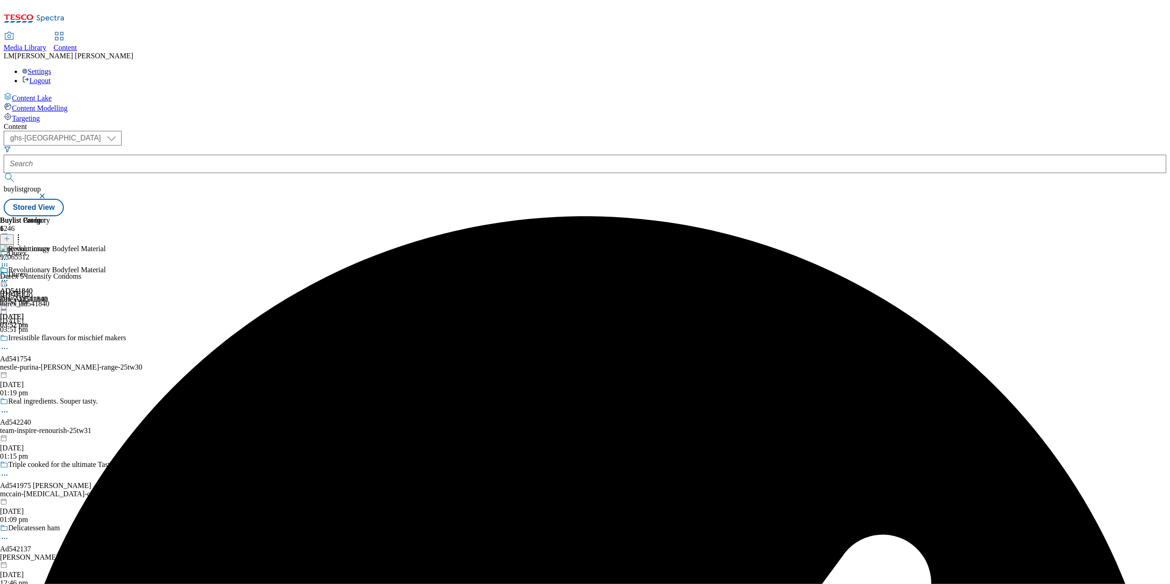
click at [106, 266] on div "Revolutionary Bodyfeel Material" at bounding box center [53, 276] width 106 height 21
click at [8, 280] on circle at bounding box center [6, 280] width 1 height 1
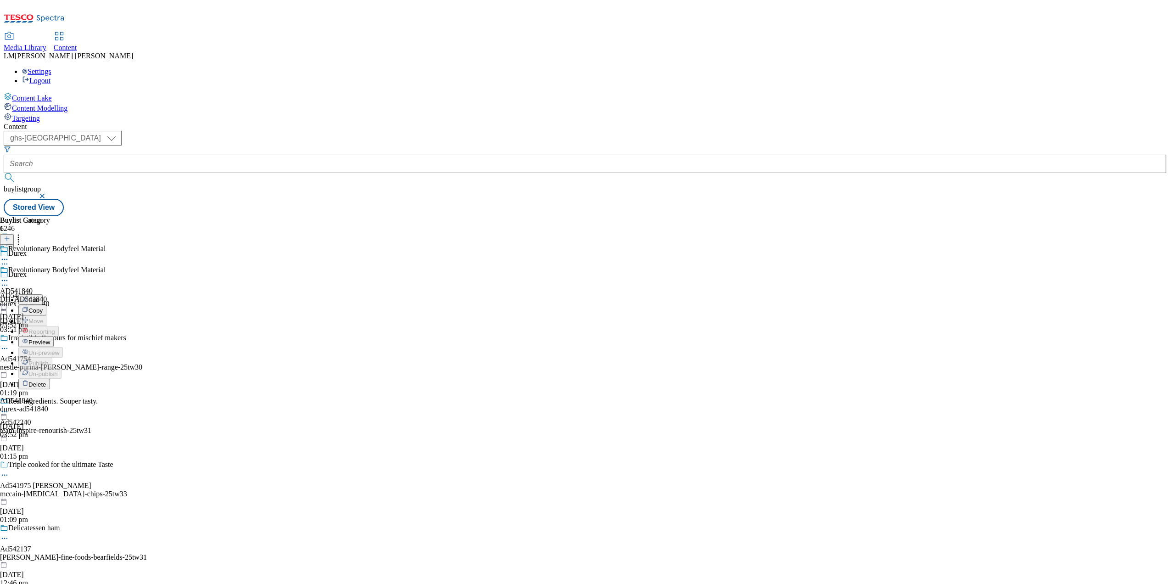
click at [54, 336] on button "Preview" at bounding box center [35, 341] width 35 height 11
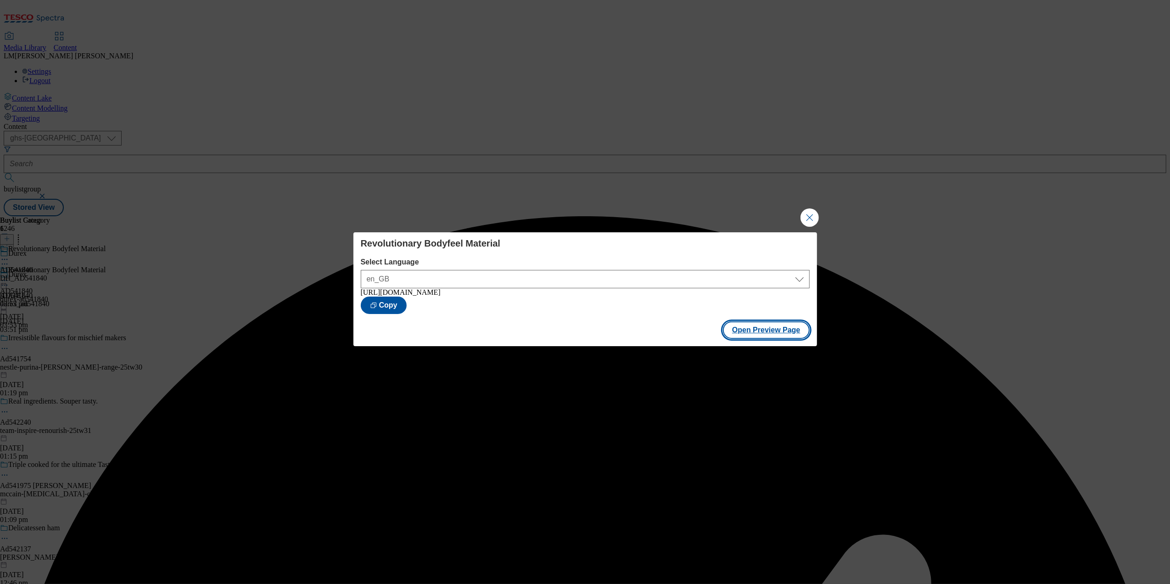
click at [746, 329] on button "Open Preview Page" at bounding box center [766, 329] width 87 height 17
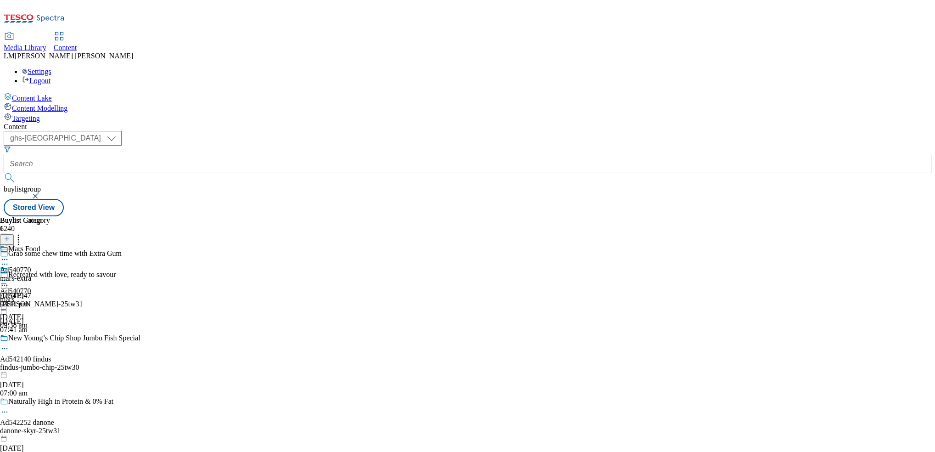
select select "ghs-uk"
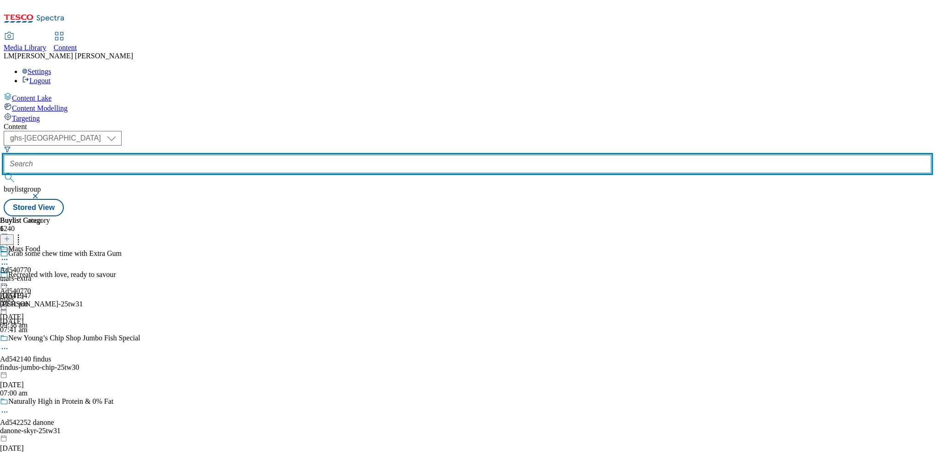
click at [215, 155] on input "text" at bounding box center [468, 164] width 928 height 18
paste input "541878"
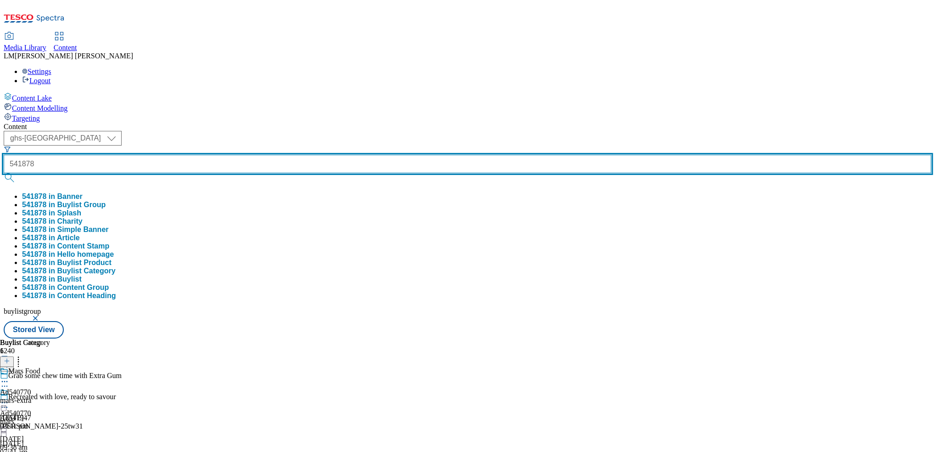
type input "541878"
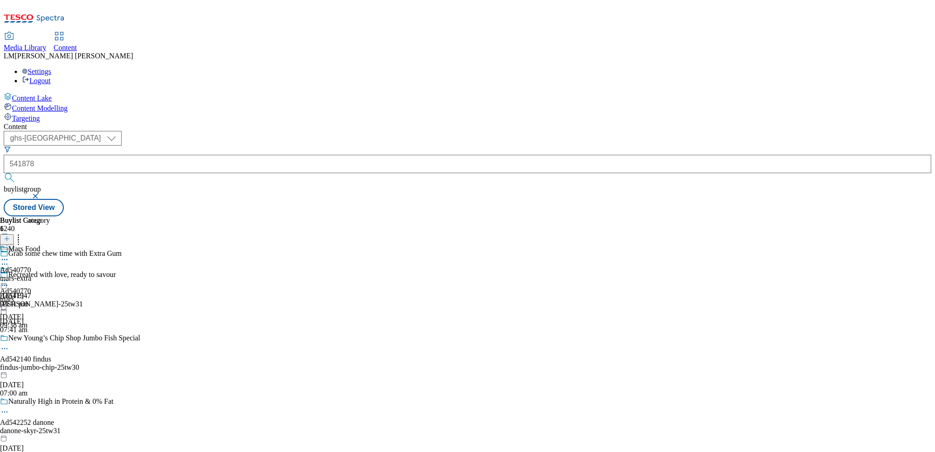
click at [17, 173] on button "submit" at bounding box center [10, 177] width 13 height 9
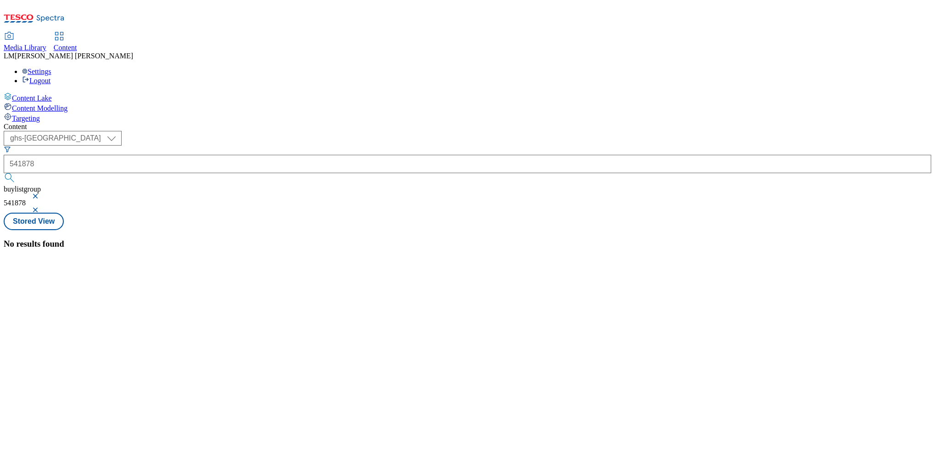
click at [41, 193] on button "button" at bounding box center [36, 196] width 9 height 6
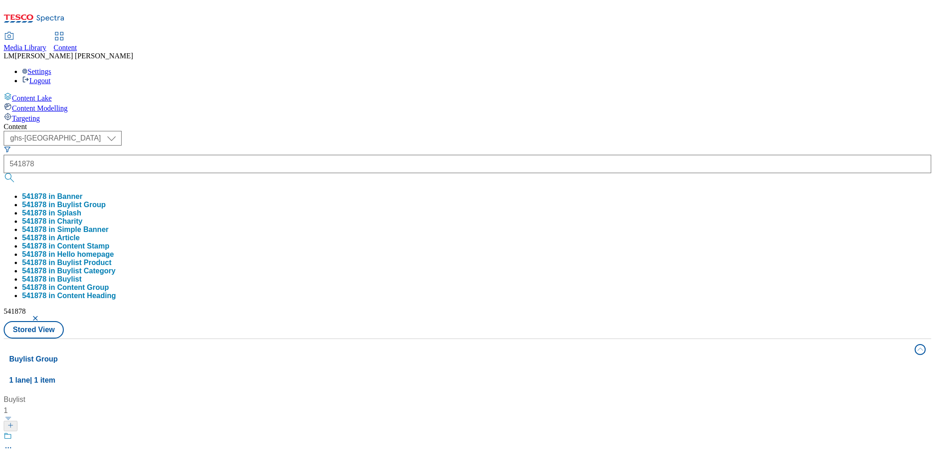
click at [368, 131] on div "( optional ) ghs-roi ghs-uk ghs-uk 541878 541878 in Banner 541878 in Buylist Gr…" at bounding box center [468, 234] width 928 height 207
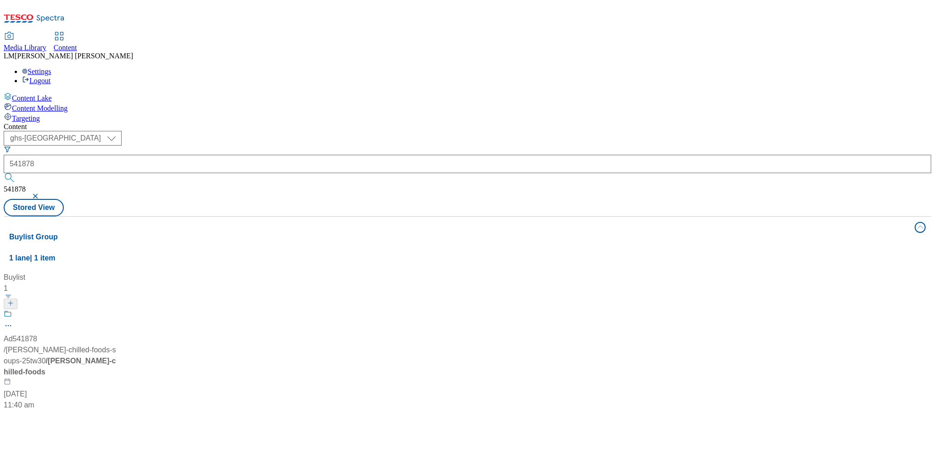
click at [118, 309] on div "Ad541878 / daniels-chilled-foods-soups-25tw30 / daniels-chilled-foods 9 Sept 20…" at bounding box center [61, 359] width 115 height 101
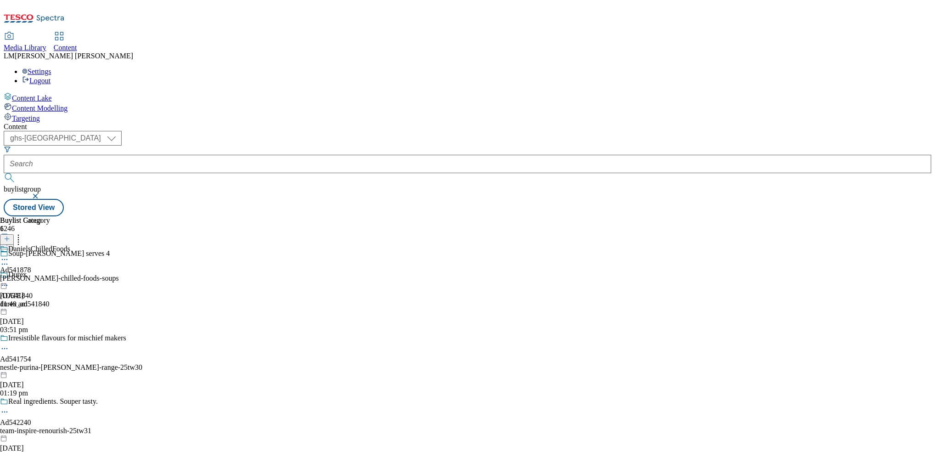
click at [433, 216] on div "Buylist 1 Ad541878 daniels-chilled-foods 9 Sept 2025 11:40 am" at bounding box center [468, 216] width 928 height 0
click at [9, 276] on icon at bounding box center [4, 280] width 9 height 9
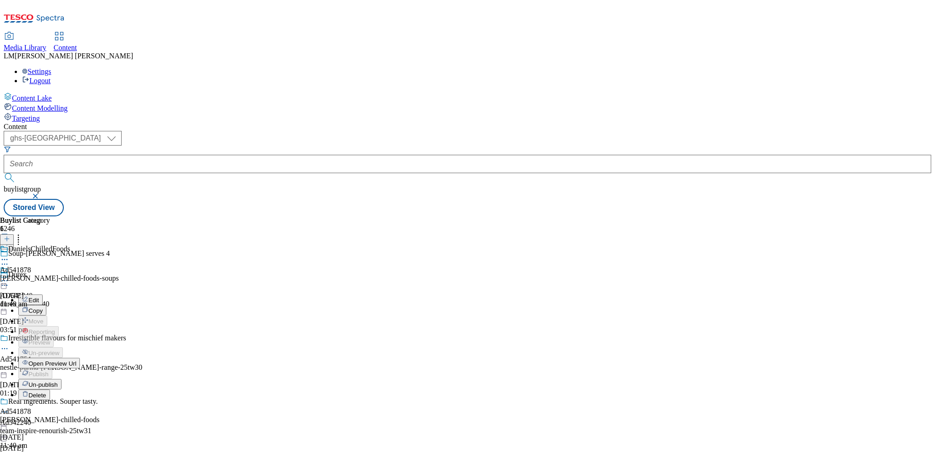
click at [58, 381] on span "Un-publish" at bounding box center [42, 384] width 29 height 7
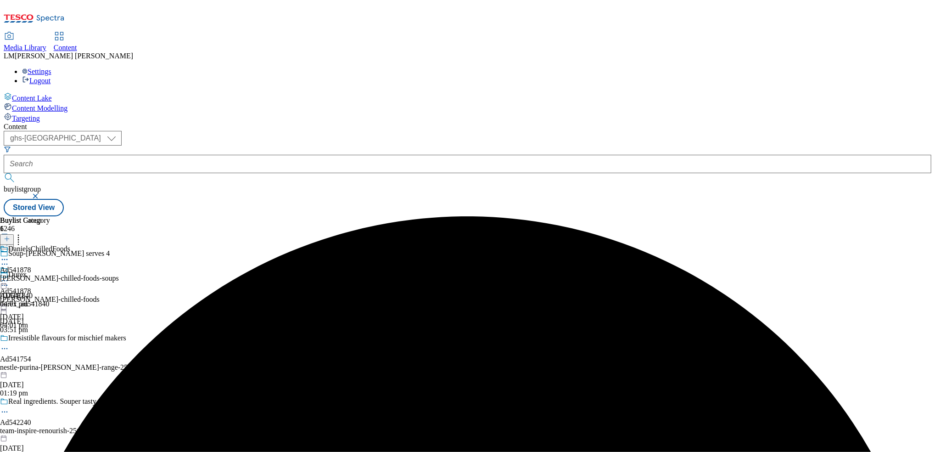
click at [9, 276] on icon at bounding box center [4, 280] width 9 height 9
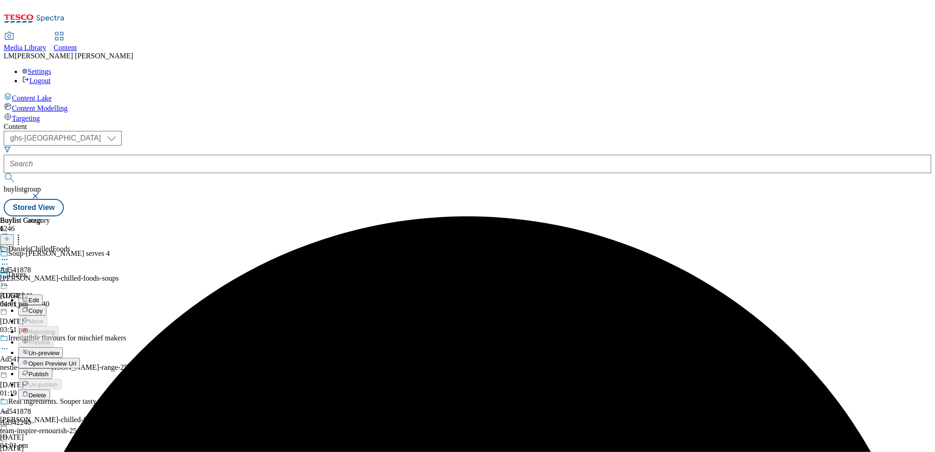
click at [59, 349] on span "Un-preview" at bounding box center [43, 352] width 31 height 7
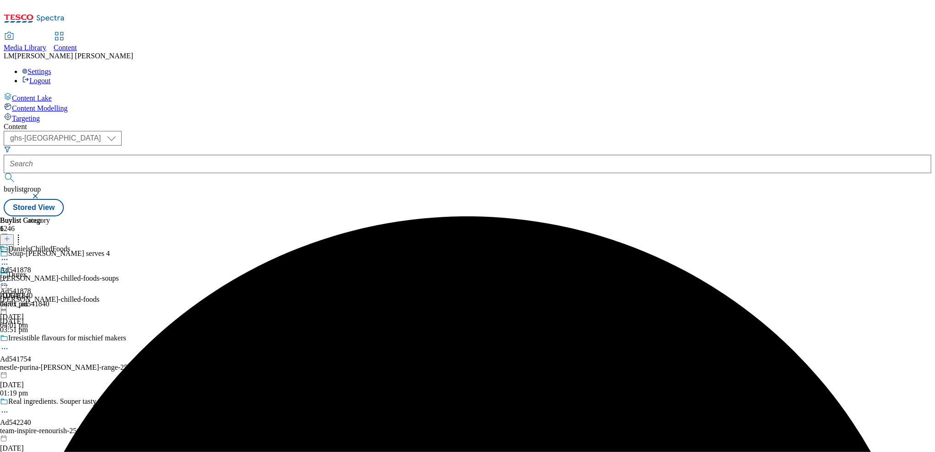
click at [119, 274] on div "daniels-chilled-foods-soups" at bounding box center [59, 278] width 119 height 8
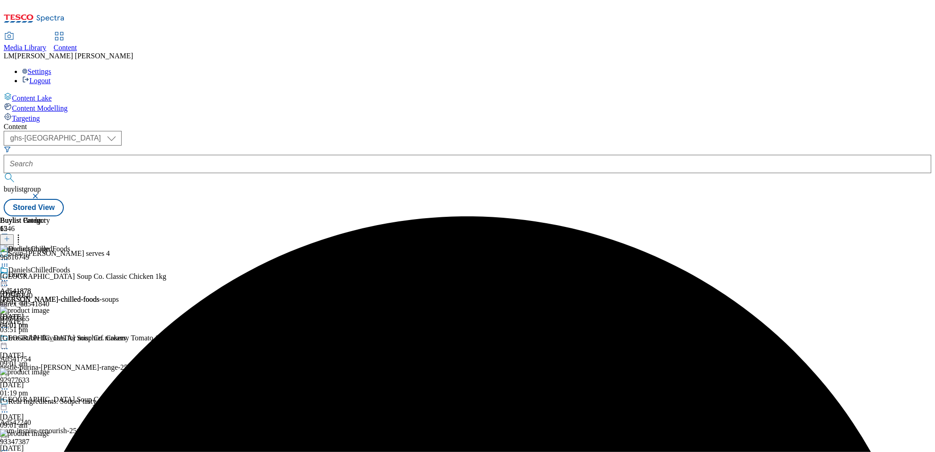
click at [23, 233] on icon at bounding box center [18, 237] width 9 height 9
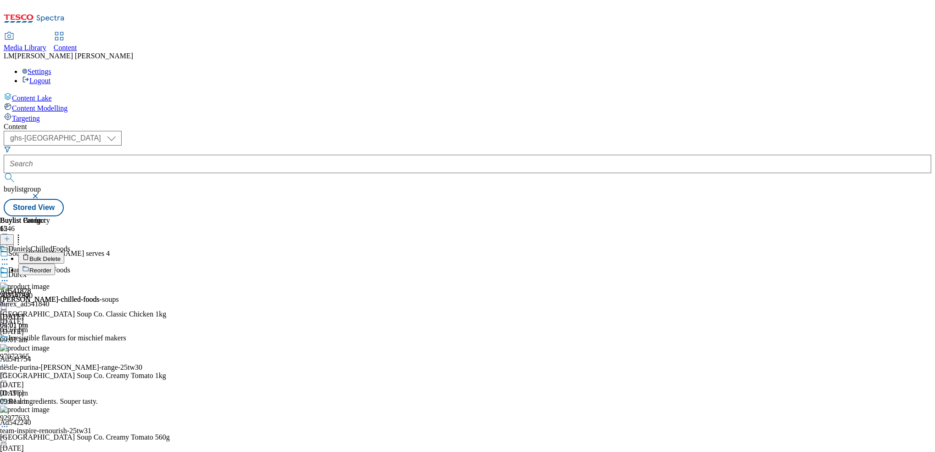
click at [61, 255] on span "Bulk Delete" at bounding box center [44, 258] width 31 height 7
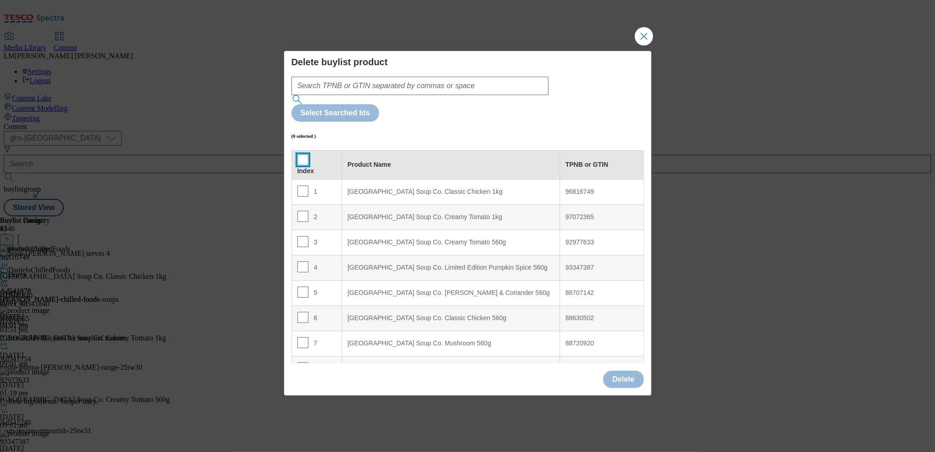
click at [302, 154] on input "Modal" at bounding box center [302, 159] width 11 height 11
checkbox input "true"
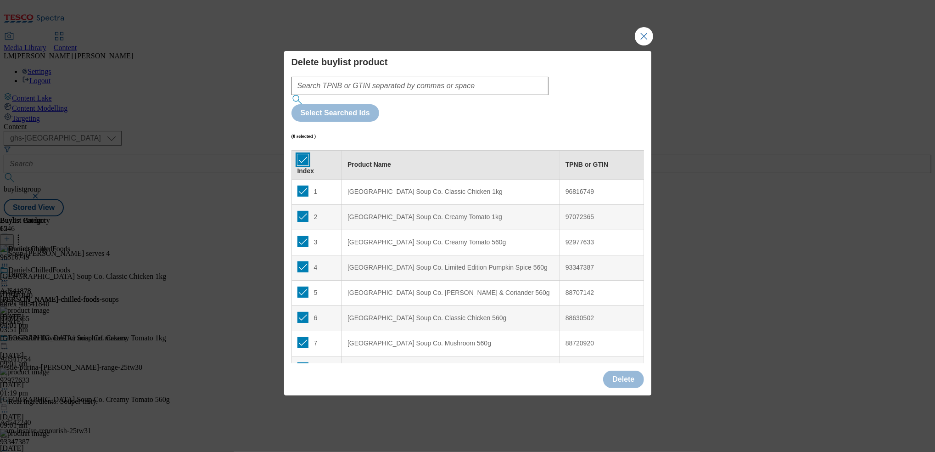
checkbox input "true"
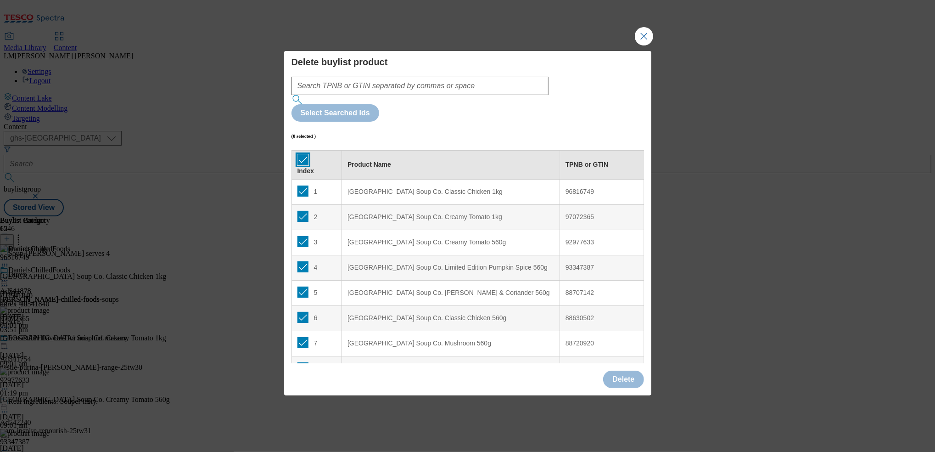
checkbox input "true"
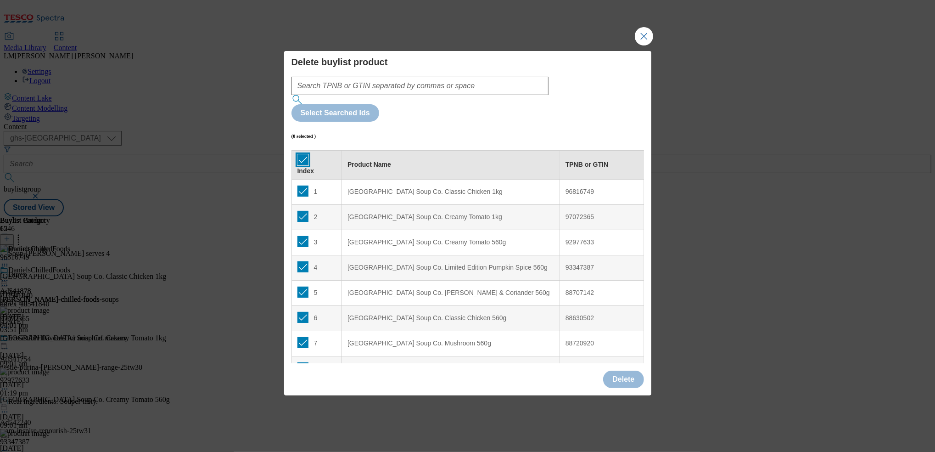
checkbox input "true"
click at [299, 185] on input "Modal" at bounding box center [302, 190] width 11 height 11
checkbox input "false"
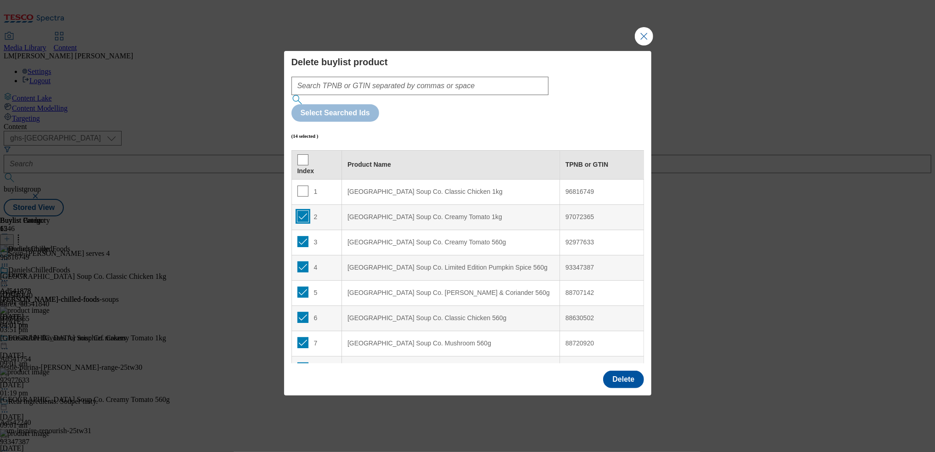
click at [299, 211] on input "Modal" at bounding box center [302, 216] width 11 height 11
checkbox input "false"
click at [619, 370] on button "Delete" at bounding box center [623, 378] width 40 height 17
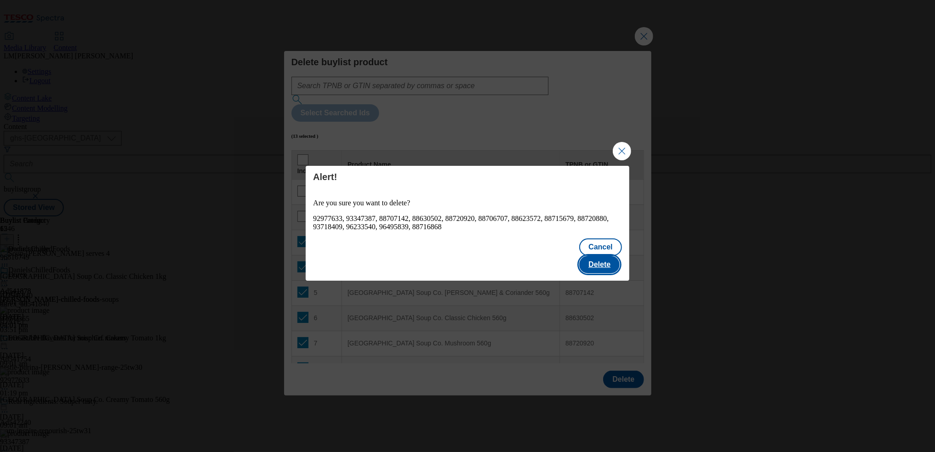
click at [608, 256] on button "Delete" at bounding box center [599, 264] width 40 height 17
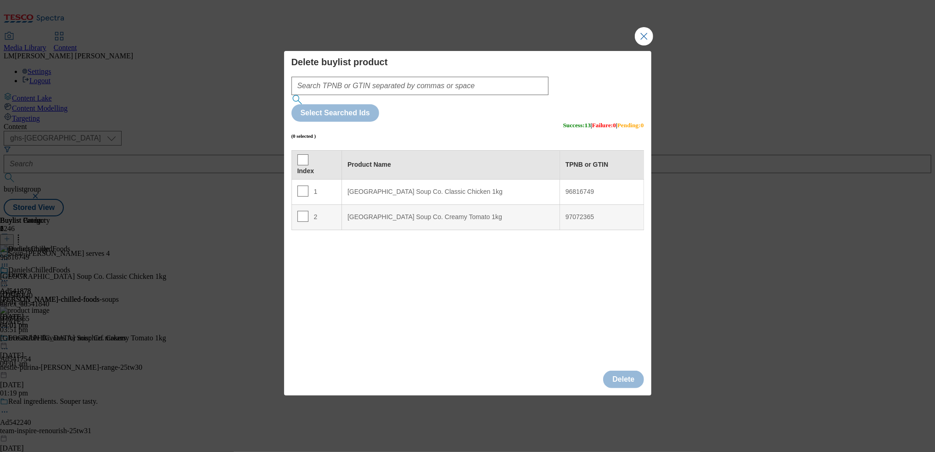
click at [855, 149] on div "Delete buylist product Select Searched Ids (0 selected ) Success : 13 | Failure…" at bounding box center [467, 226] width 935 height 452
click at [645, 45] on button "Close Modal" at bounding box center [644, 36] width 18 height 18
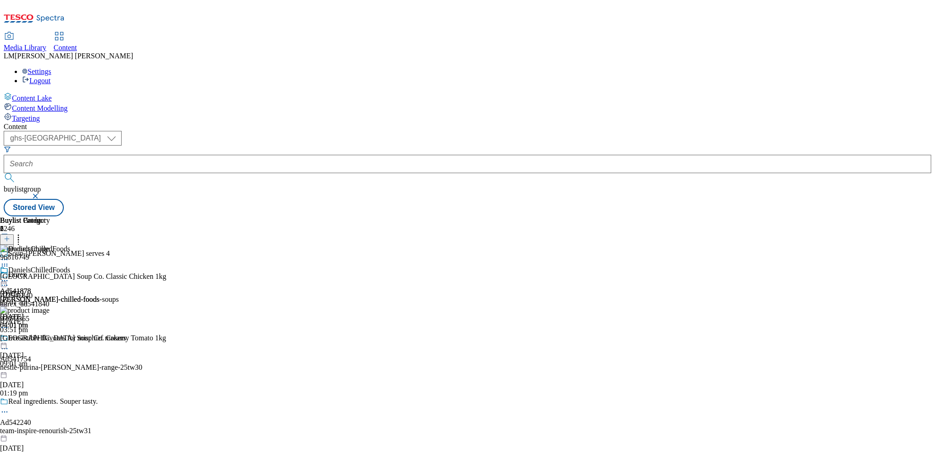
click at [100, 266] on div "Ad541878 daniels-chilled-foods 15 Sept 2025 04:01 pm" at bounding box center [50, 297] width 100 height 63
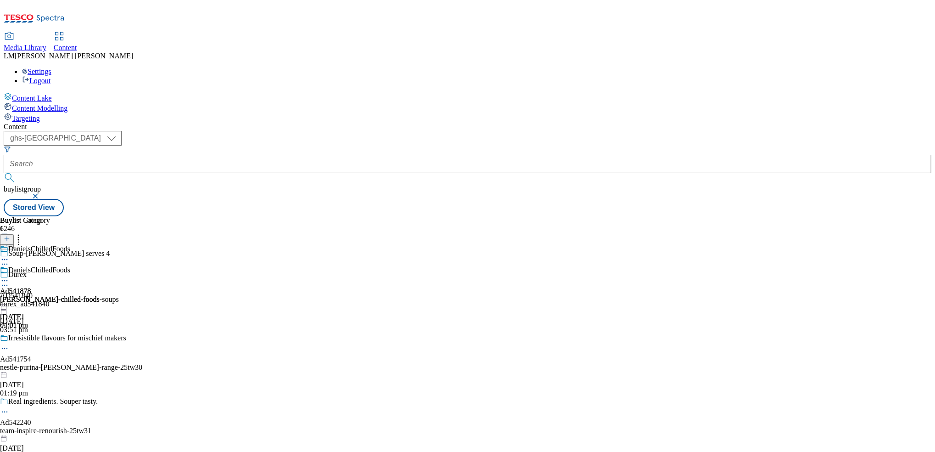
click at [9, 276] on icon at bounding box center [4, 280] width 9 height 9
click at [50, 339] on span "Preview" at bounding box center [39, 342] width 22 height 7
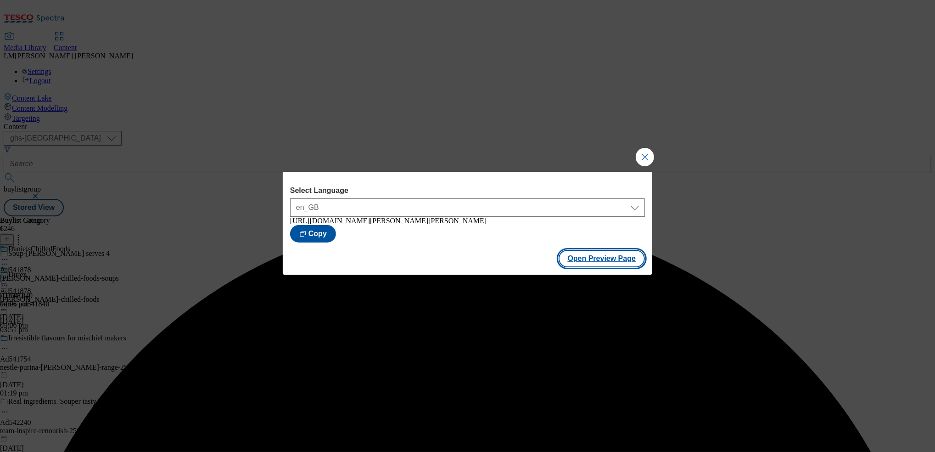
click at [604, 262] on button "Open Preview Page" at bounding box center [602, 258] width 87 height 17
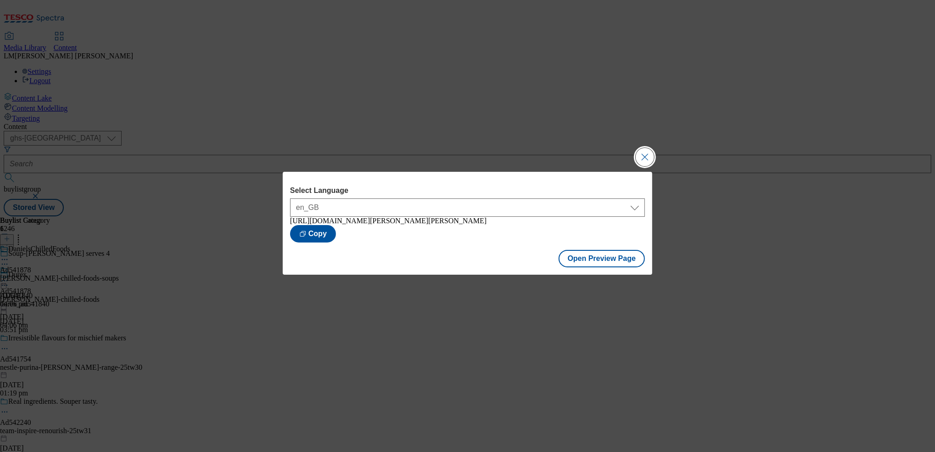
click at [647, 160] on button "Close Modal" at bounding box center [645, 157] width 18 height 18
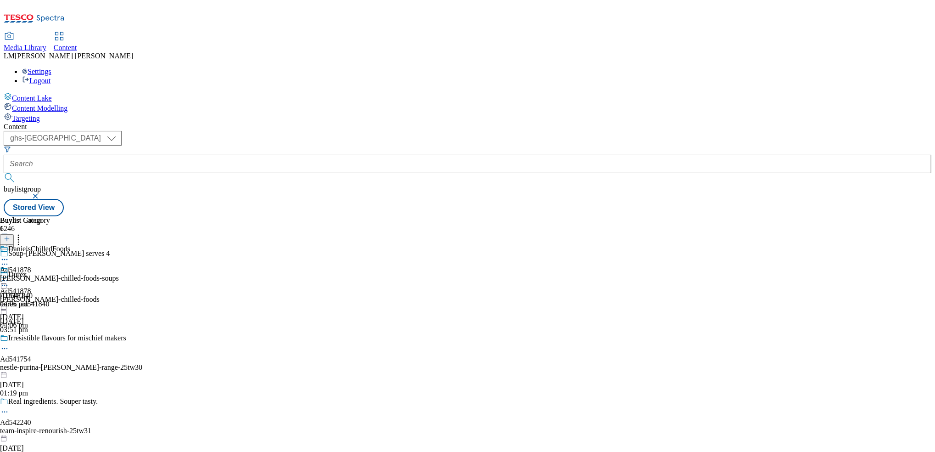
click at [9, 276] on icon at bounding box center [4, 280] width 9 height 9
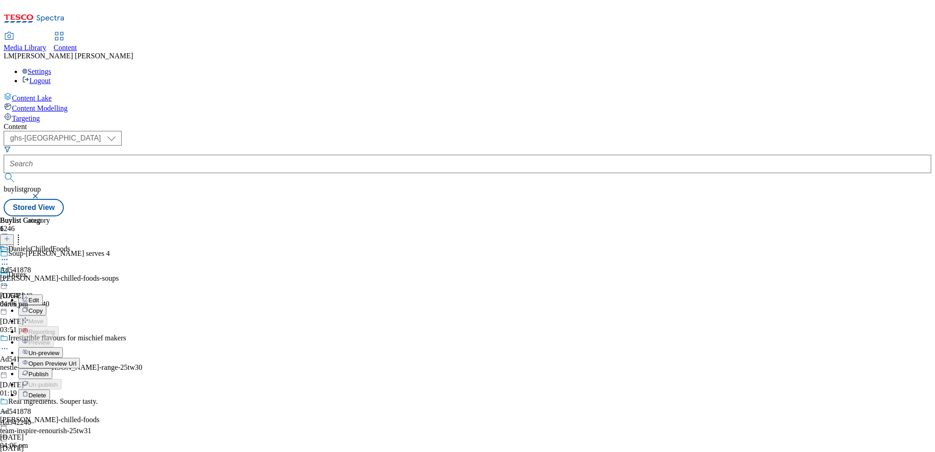
click at [49, 370] on span "Publish" at bounding box center [38, 373] width 20 height 7
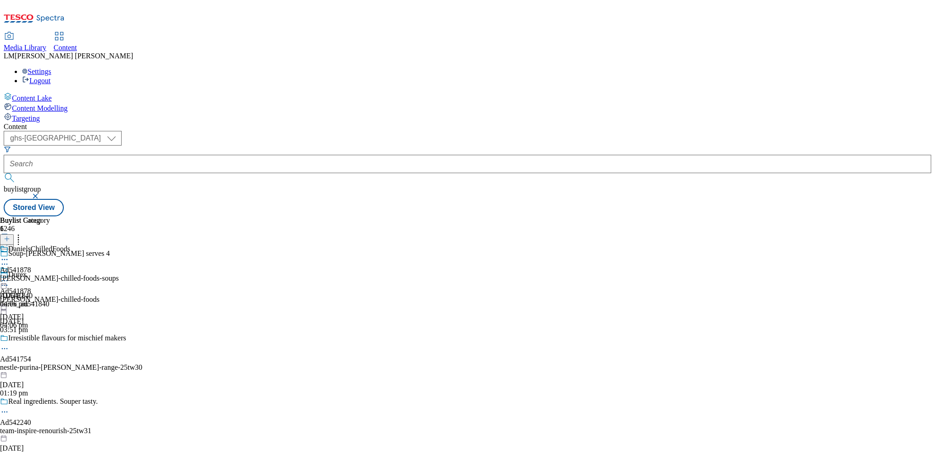
click at [9, 276] on icon at bounding box center [4, 280] width 9 height 9
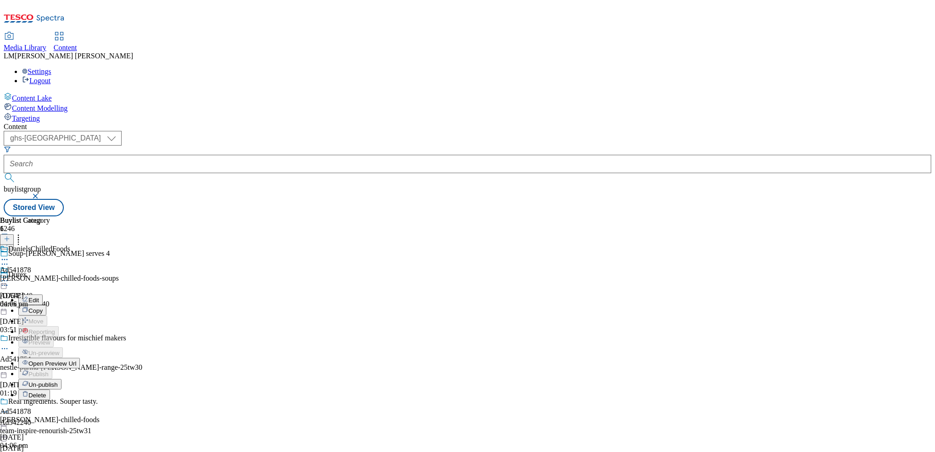
click at [76, 360] on span "Open Preview Url" at bounding box center [52, 363] width 48 height 7
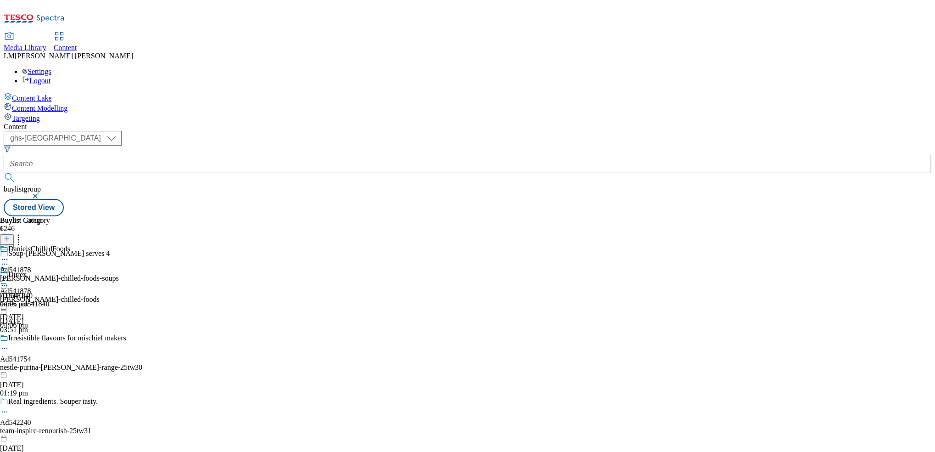
click at [119, 245] on div "DanielsChilledFoods Ad541878 daniels-chilled-foods-soups 15 Sept 2025 04:06 pm" at bounding box center [59, 276] width 119 height 63
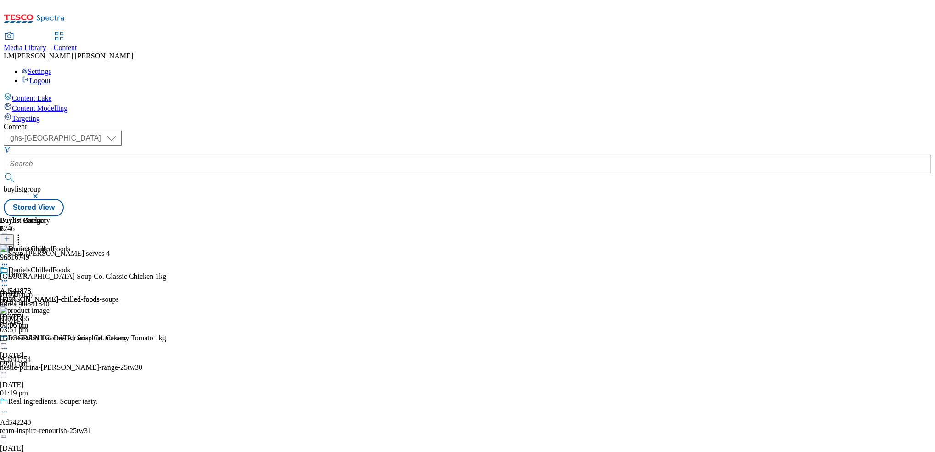
click at [541, 131] on div "( optional ) ghs-roi ghs-uk ghs-uk buylistgroup Stored View" at bounding box center [468, 173] width 928 height 85
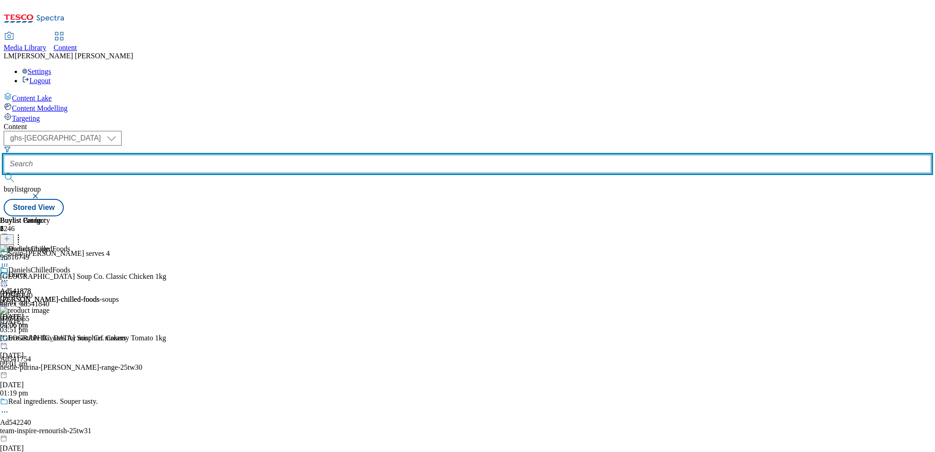
click at [205, 155] on input "text" at bounding box center [468, 164] width 928 height 18
paste input "AD541840"
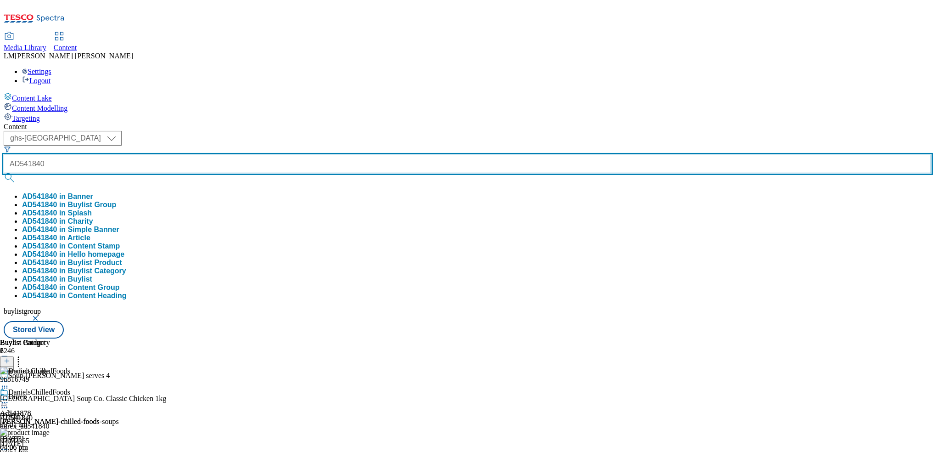
click at [205, 155] on input "AD541840" at bounding box center [468, 164] width 928 height 18
click at [4, 173] on button "submit" at bounding box center [10, 177] width 13 height 9
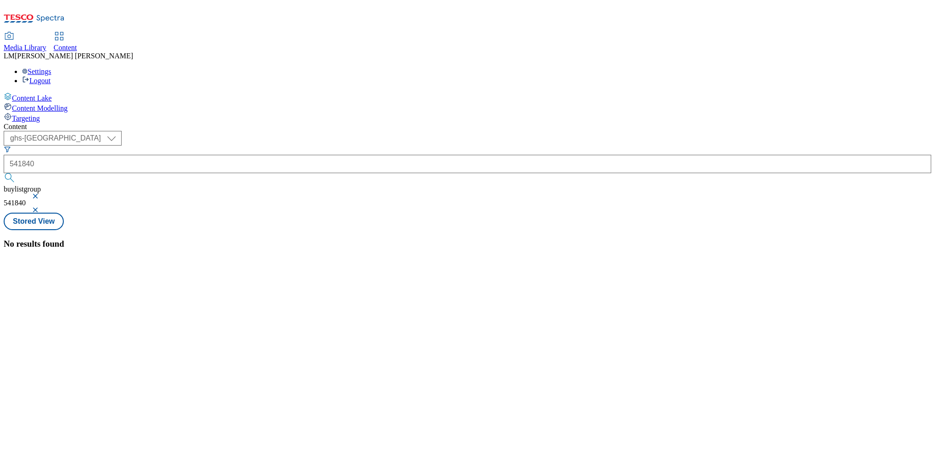
click at [41, 193] on button "button" at bounding box center [36, 196] width 9 height 6
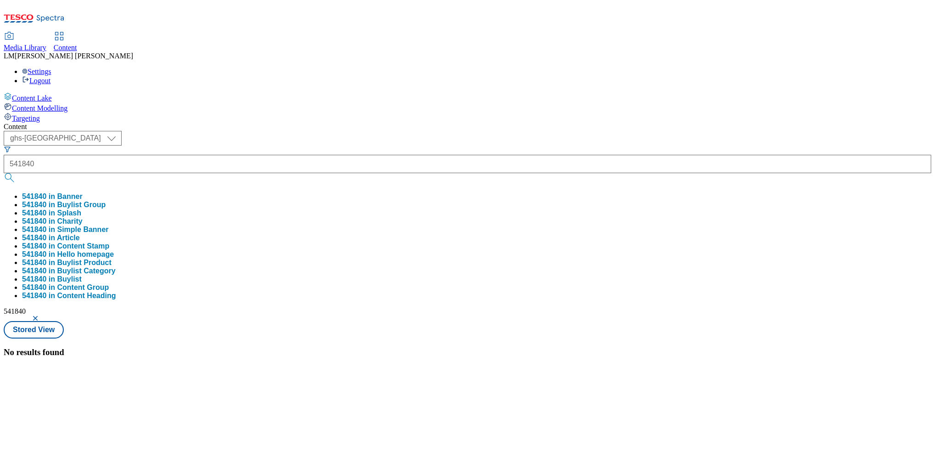
click at [408, 131] on div "( optional ) ghs-roi ghs-uk ghs-uk 541840 541840 in Banner 541840 in Buylist Gr…" at bounding box center [468, 234] width 928 height 207
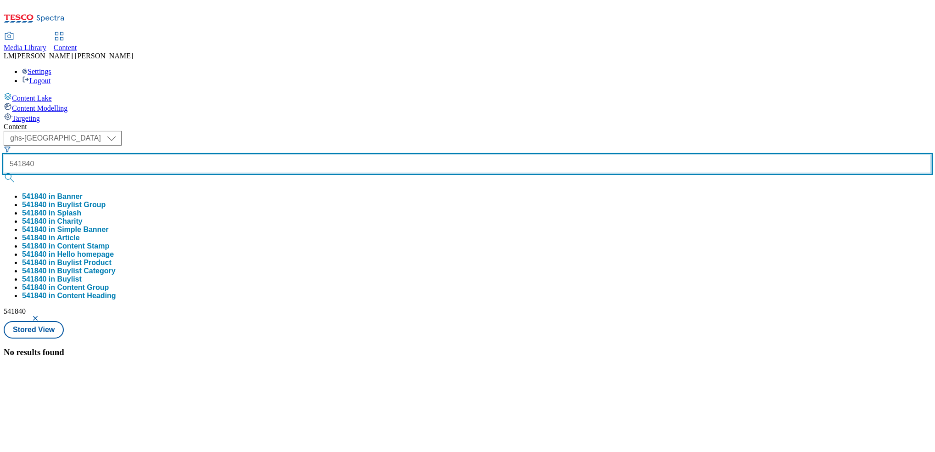
click at [236, 155] on input "541840" at bounding box center [468, 164] width 928 height 18
click at [4, 173] on button "submit" at bounding box center [10, 177] width 13 height 9
click at [236, 155] on input "541840" at bounding box center [468, 164] width 928 height 18
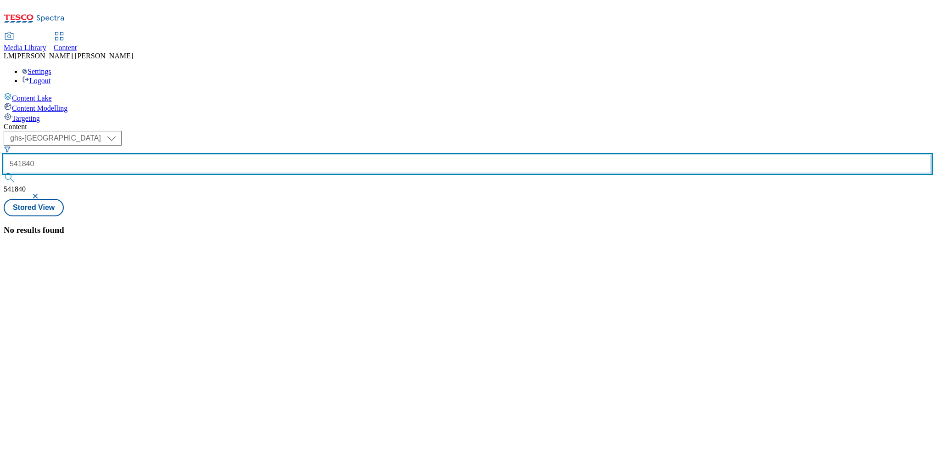
click at [4, 173] on button "submit" at bounding box center [10, 177] width 13 height 9
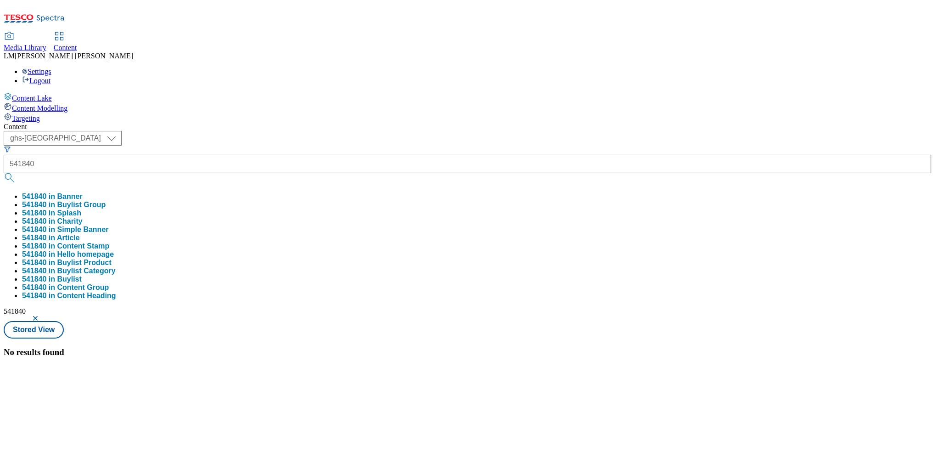
click at [373, 131] on div "( optional ) ghs-roi ghs-uk ghs-uk 541840 541840 in Banner 541840 in Buylist Gr…" at bounding box center [468, 234] width 928 height 207
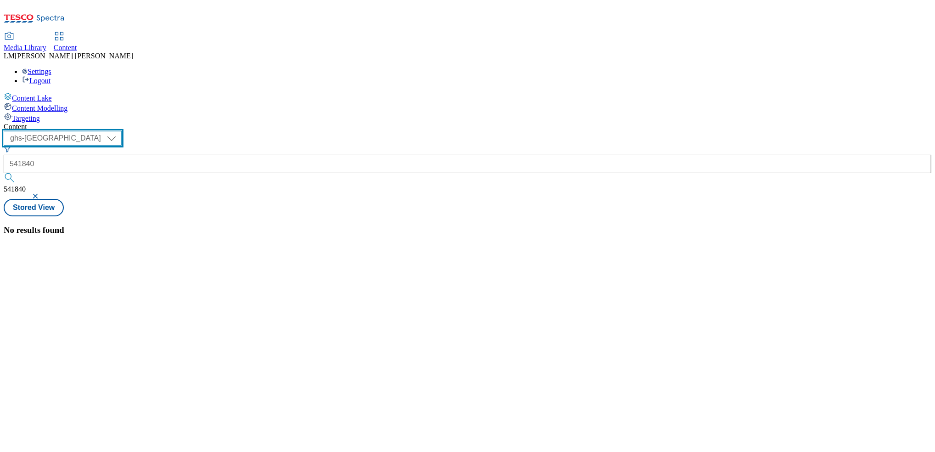
click at [122, 131] on select "ghs-roi ghs-uk" at bounding box center [63, 138] width 118 height 15
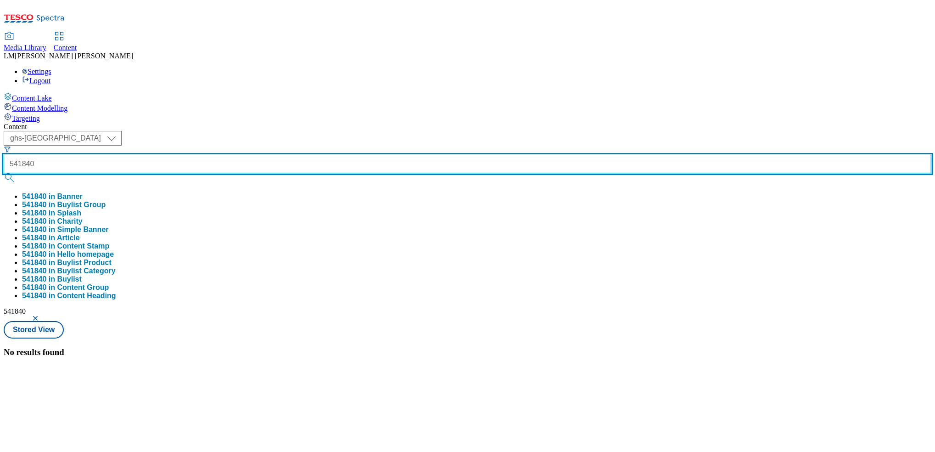
drag, startPoint x: 240, startPoint y: 76, endPoint x: 189, endPoint y: 75, distance: 51.0
click at [189, 145] on div "541840 541840 in Banner 541840 in Buylist Group 541840 in Splash 541840 in Char…" at bounding box center [468, 222] width 928 height 154
paste input "AD"
click at [207, 155] on input "AD541840" at bounding box center [468, 164] width 928 height 18
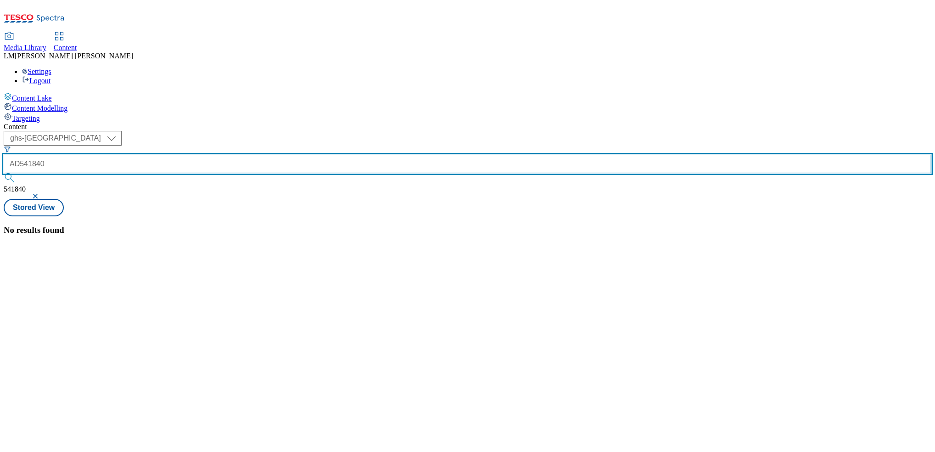
type input "AD541840"
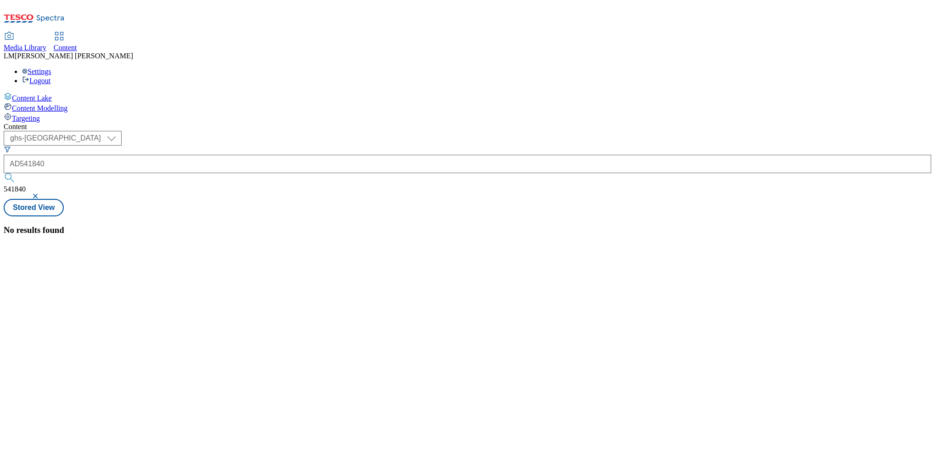
click at [41, 193] on button "button" at bounding box center [36, 196] width 9 height 6
click at [17, 173] on button "submit" at bounding box center [10, 177] width 13 height 9
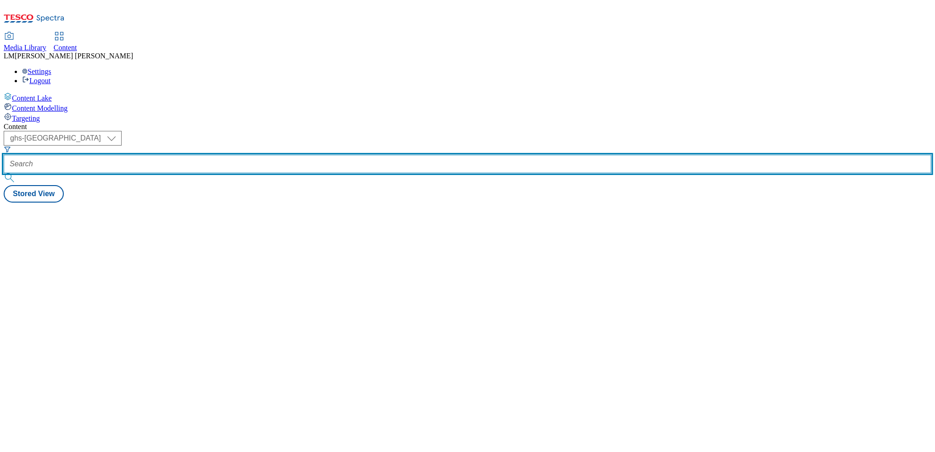
click at [223, 155] on input "text" at bounding box center [468, 164] width 928 height 18
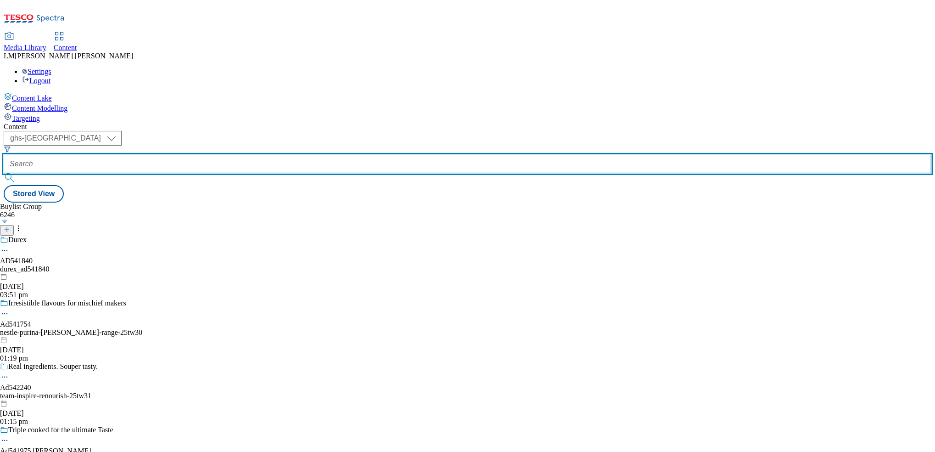
paste input "AD541840"
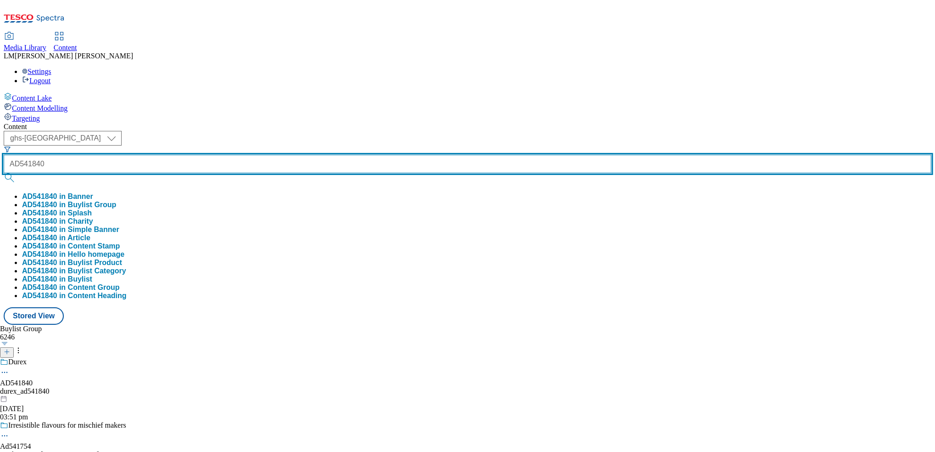
type input "AD541840"
click at [4, 173] on button "submit" at bounding box center [10, 177] width 13 height 9
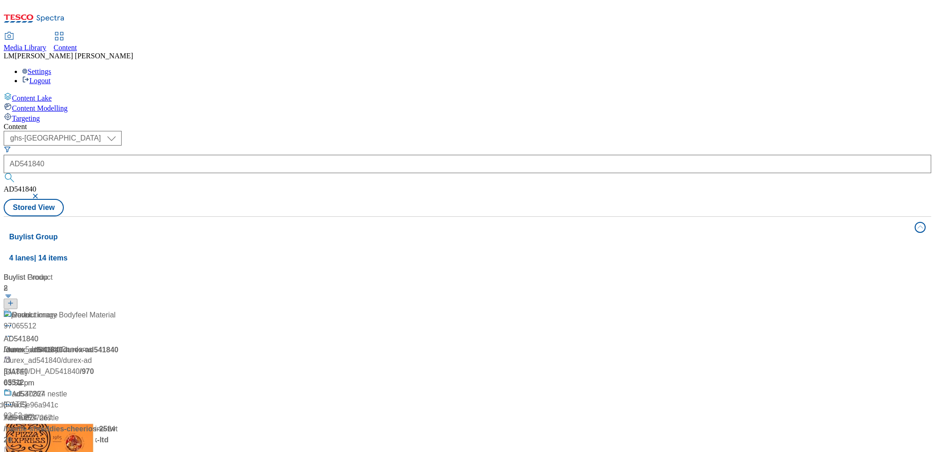
click at [383, 123] on div "Content ( optional ) ghs-roi ghs-uk ghs-uk AD541840 AD541840 Stored View Buylis…" at bounding box center [468, 370] width 928 height 494
click at [118, 309] on div "Revolutionary Bodyfeel Material AD541840 / durex_ad541840 / durex-ad541840 15 S…" at bounding box center [61, 348] width 115 height 79
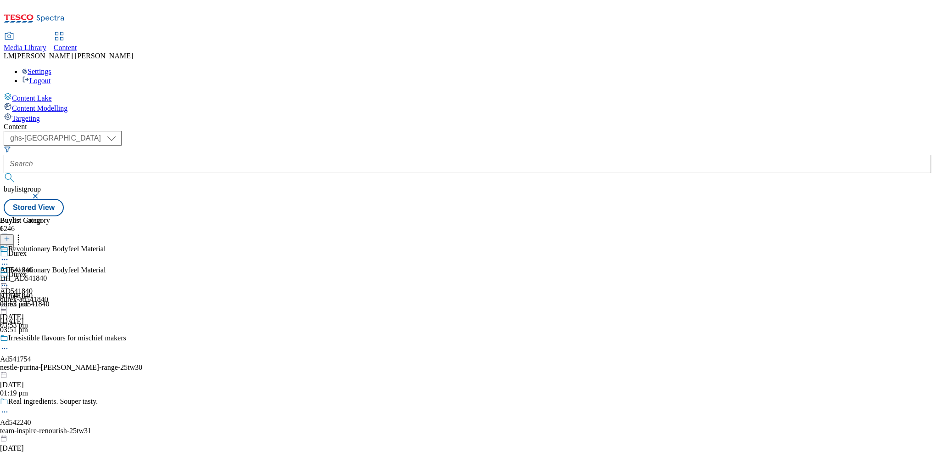
click at [9, 276] on icon at bounding box center [4, 280] width 9 height 9
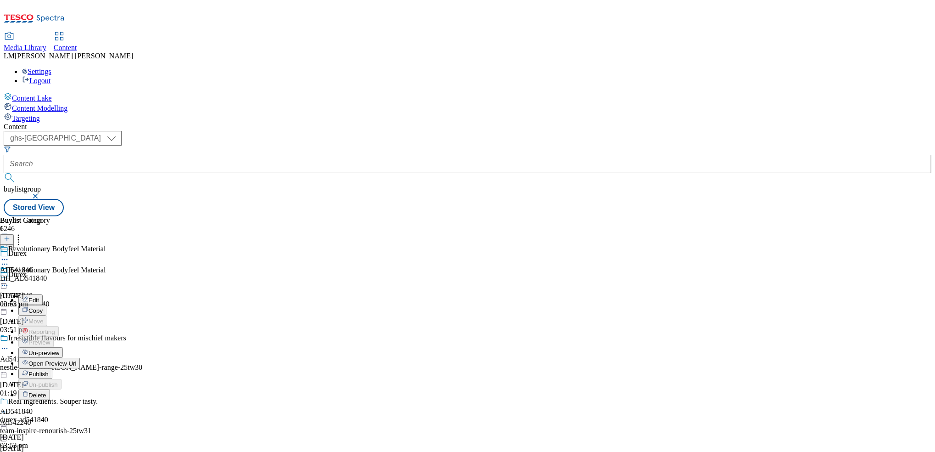
click at [52, 368] on button "Publish" at bounding box center [35, 373] width 34 height 11
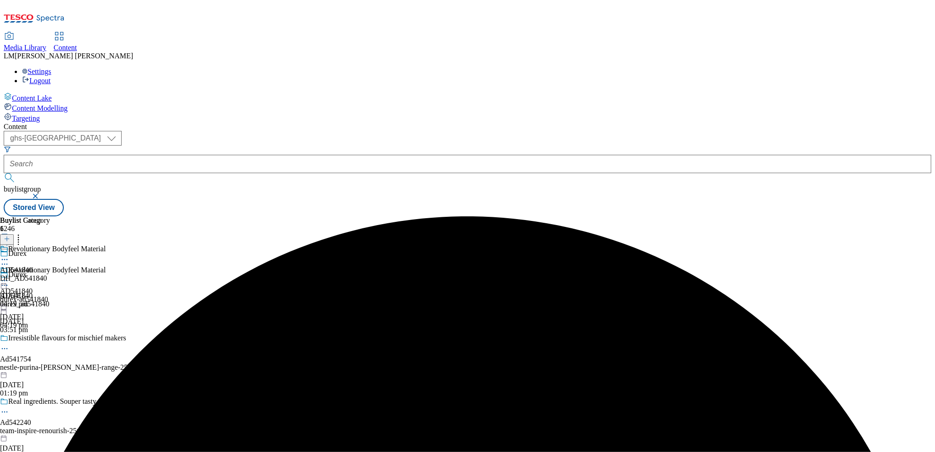
click at [9, 276] on icon at bounding box center [4, 280] width 9 height 9
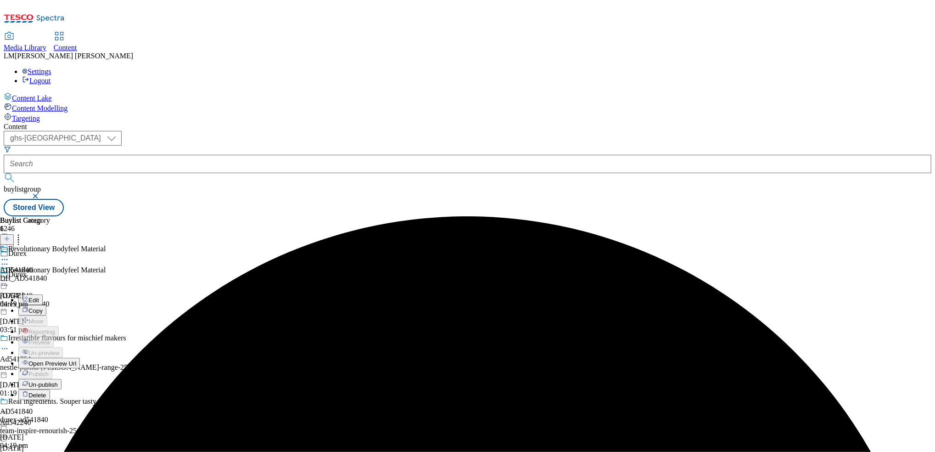
click at [76, 360] on span "Open Preview Url" at bounding box center [52, 363] width 48 height 7
